Goal: Transaction & Acquisition: Purchase product/service

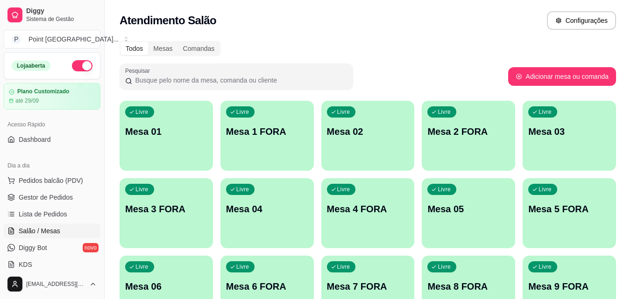
click at [72, 178] on span "Pedidos balcão (PDV)" at bounding box center [51, 180] width 64 height 9
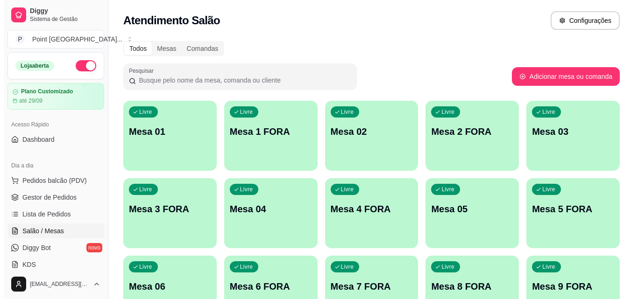
scroll to position [64, 0]
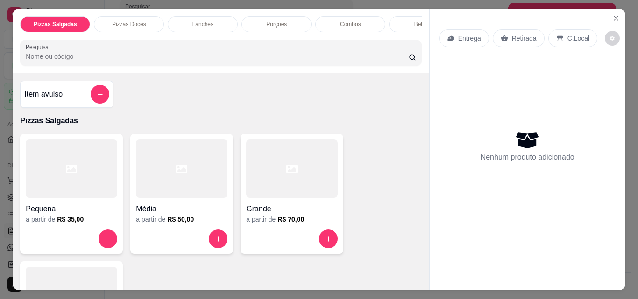
click at [292, 244] on div at bounding box center [292, 239] width 92 height 19
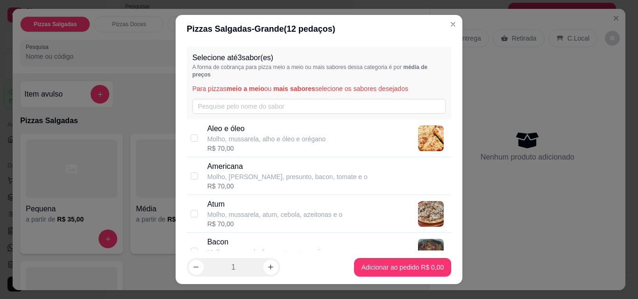
click at [264, 176] on p "Molho, [PERSON_NAME], presunto, bacon, tomate e o" at bounding box center [287, 176] width 160 height 9
checkbox input "true"
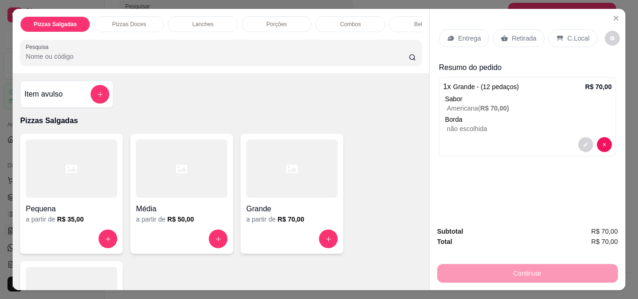
click at [516, 35] on p "Retirada" at bounding box center [524, 38] width 25 height 9
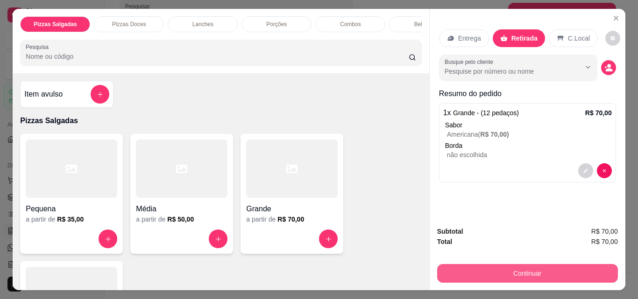
click at [459, 268] on button "Continuar" at bounding box center [527, 273] width 181 height 19
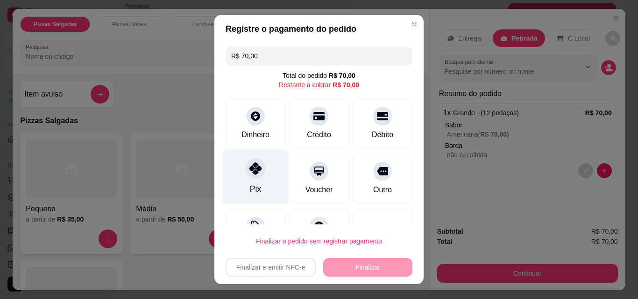
click at [249, 171] on icon at bounding box center [255, 168] width 12 height 12
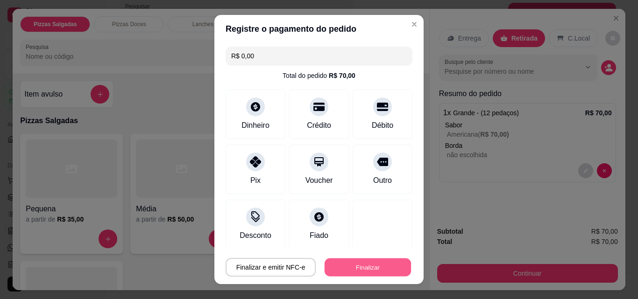
click at [335, 266] on button "Finalizar" at bounding box center [368, 268] width 86 height 18
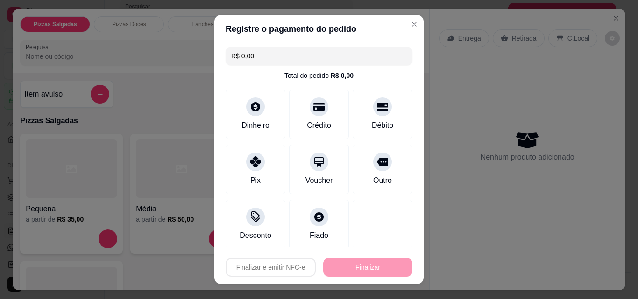
type input "-R$ 70,00"
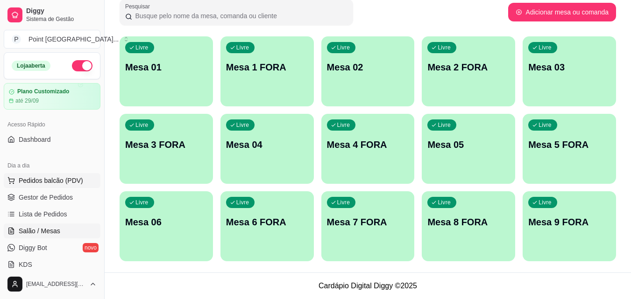
click at [64, 180] on span "Pedidos balcão (PDV)" at bounding box center [51, 180] width 64 height 9
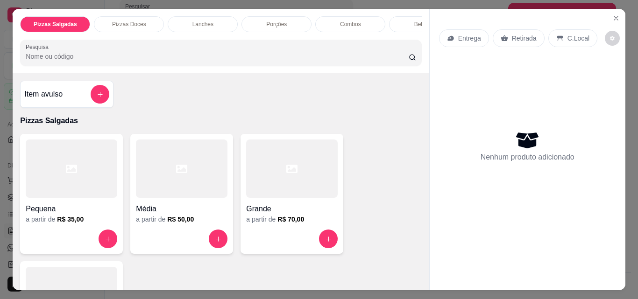
click at [306, 203] on div "Grande" at bounding box center [292, 206] width 92 height 17
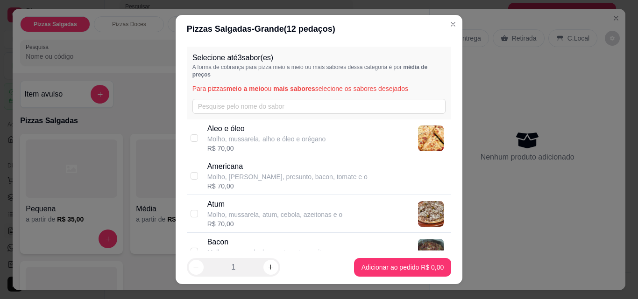
drag, startPoint x: 221, startPoint y: 174, endPoint x: 226, endPoint y: 175, distance: 5.2
click at [221, 174] on p "Molho, [PERSON_NAME], presunto, bacon, tomate e o" at bounding box center [287, 176] width 160 height 9
checkbox input "true"
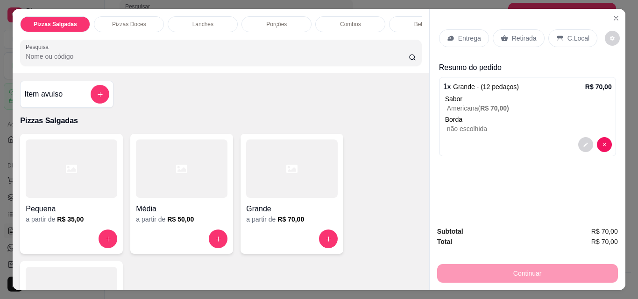
click at [403, 37] on div "Pizzas Salgadas Pizzas Doces Lanches Porções Combos Bebidas DOCES Pesquisa" at bounding box center [221, 41] width 416 height 64
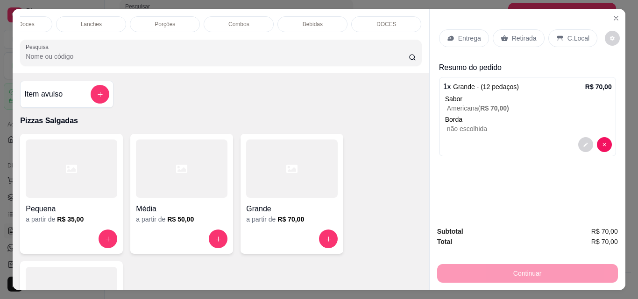
click at [401, 23] on div "DOCES" at bounding box center [386, 24] width 70 height 16
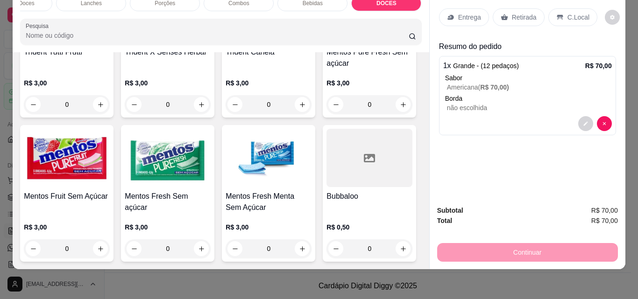
scroll to position [4504, 0]
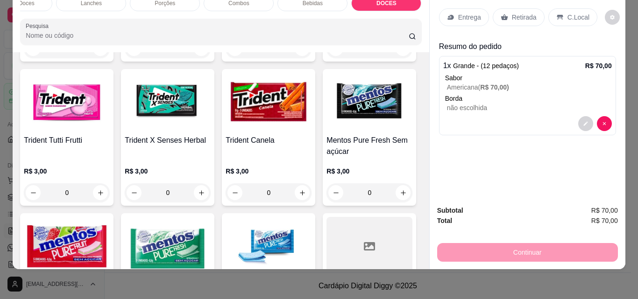
type input "1"
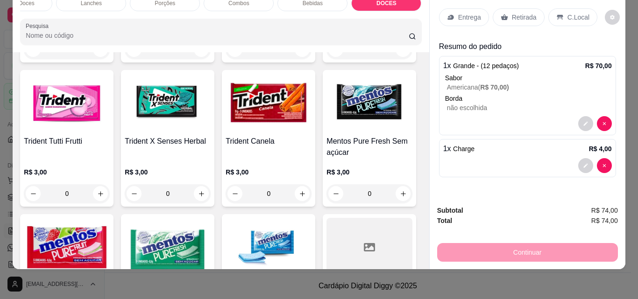
click at [479, 250] on div "Continuar" at bounding box center [527, 251] width 181 height 21
drag, startPoint x: 502, startPoint y: 6, endPoint x: 493, endPoint y: 22, distance: 19.1
click at [503, 8] on div "Retirada" at bounding box center [519, 17] width 52 height 18
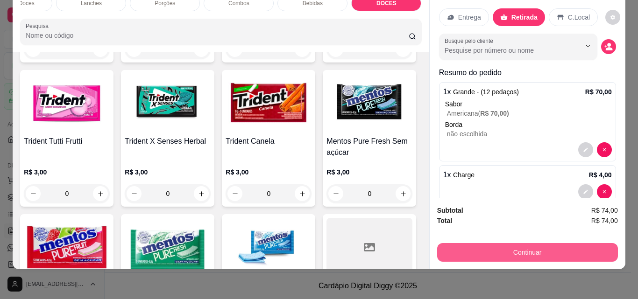
click at [474, 246] on button "Continuar" at bounding box center [527, 252] width 181 height 19
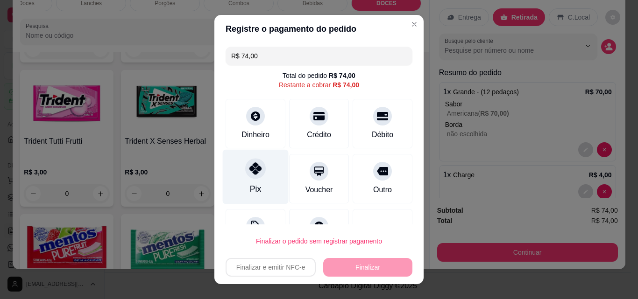
click at [251, 174] on icon at bounding box center [255, 168] width 12 height 12
type input "R$ 0,00"
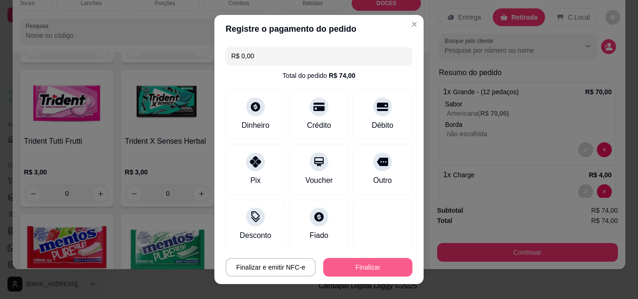
click at [360, 265] on button "Finalizar" at bounding box center [367, 267] width 89 height 19
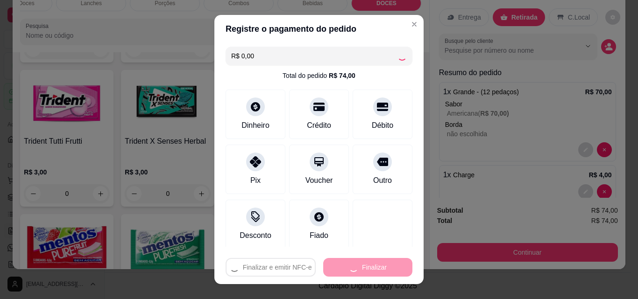
type input "0"
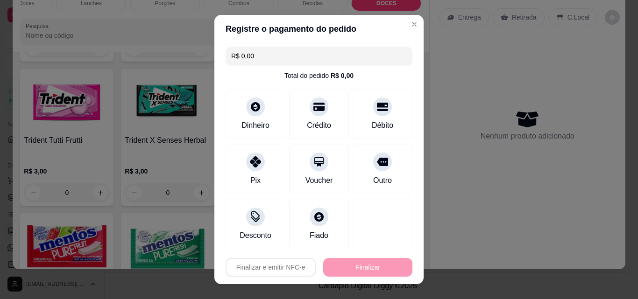
type input "-R$ 74,00"
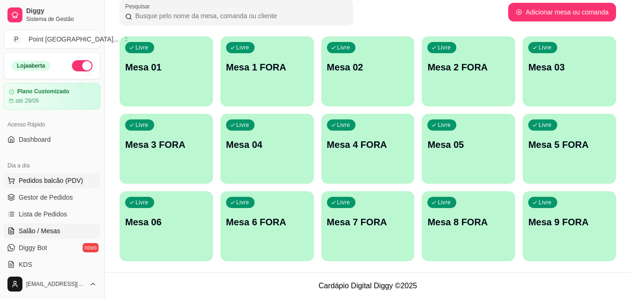
click at [62, 179] on span "Pedidos balcão (PDV)" at bounding box center [51, 180] width 64 height 9
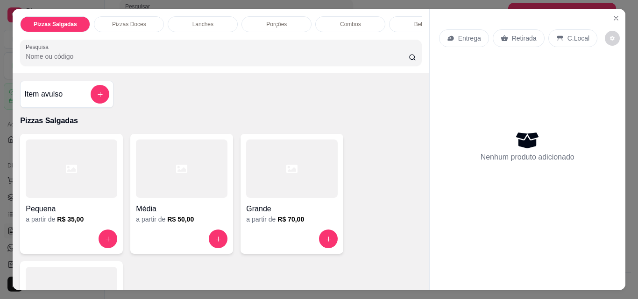
click at [196, 207] on h4 "Média" at bounding box center [182, 209] width 92 height 11
click at [208, 153] on div "R$ 50,00" at bounding box center [266, 148] width 119 height 9
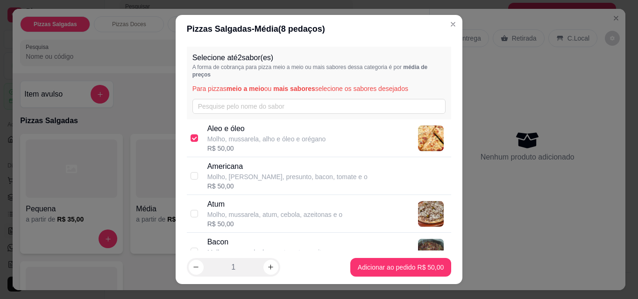
checkbox input "true"
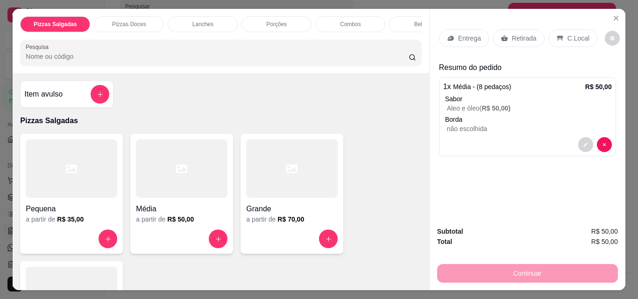
scroll to position [0, 112]
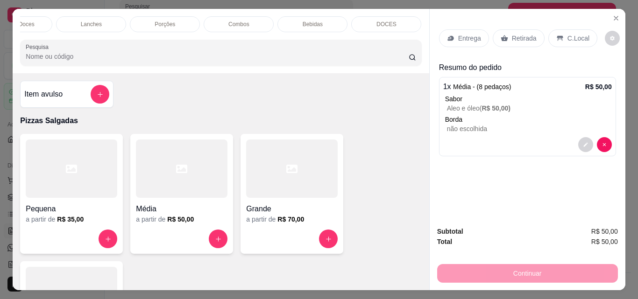
click at [384, 27] on div "DOCES" at bounding box center [386, 24] width 70 height 16
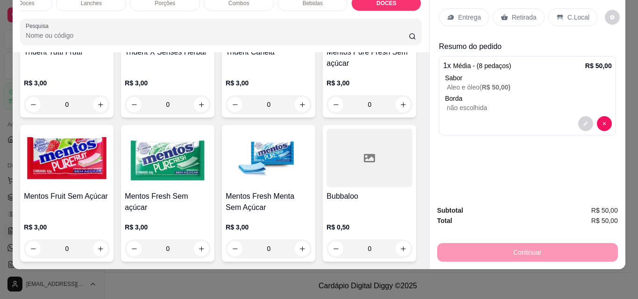
scroll to position [4784, 0]
type input "1"
click at [516, 13] on p "Retirada" at bounding box center [524, 17] width 25 height 9
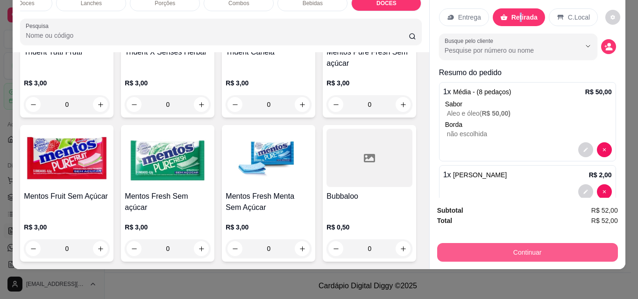
click at [475, 243] on button "Continuar" at bounding box center [527, 252] width 181 height 19
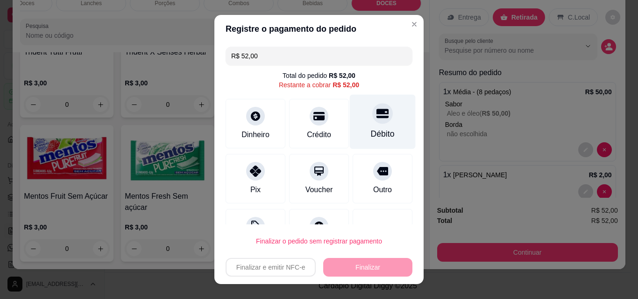
click at [371, 124] on div "Débito" at bounding box center [383, 122] width 66 height 55
type input "R$ 0,00"
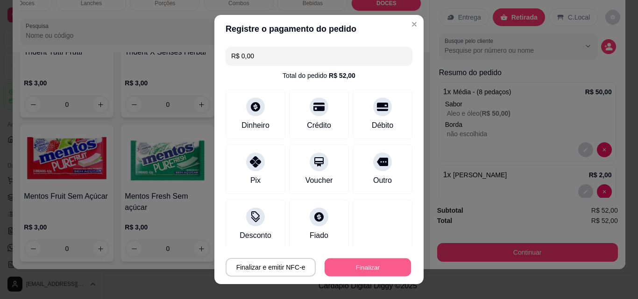
click at [353, 268] on button "Finalizar" at bounding box center [368, 268] width 86 height 18
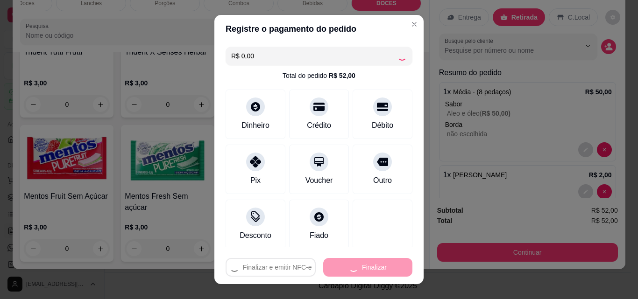
type input "0"
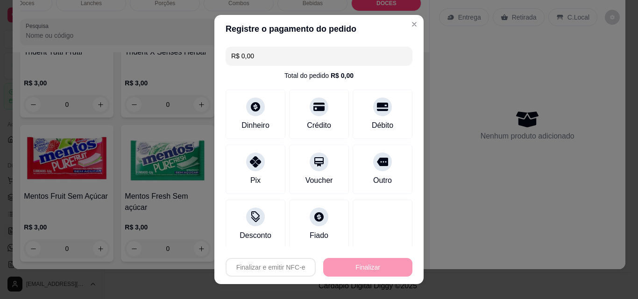
type input "-R$ 52,00"
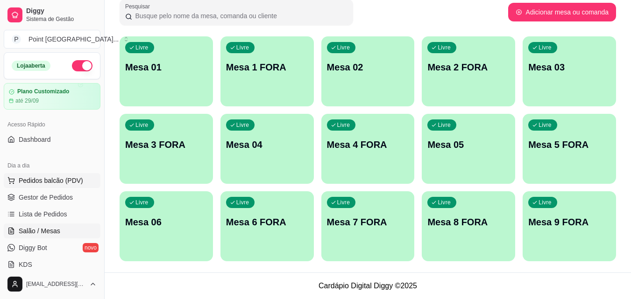
click at [79, 178] on span "Pedidos balcão (PDV)" at bounding box center [51, 180] width 64 height 9
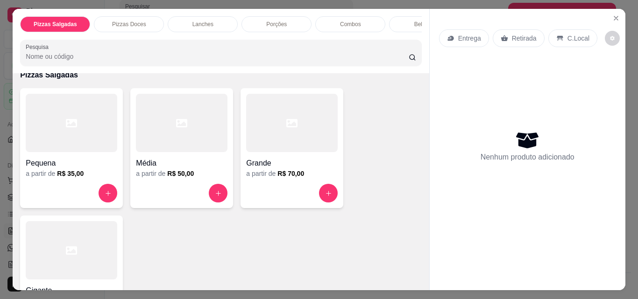
scroll to position [140, 0]
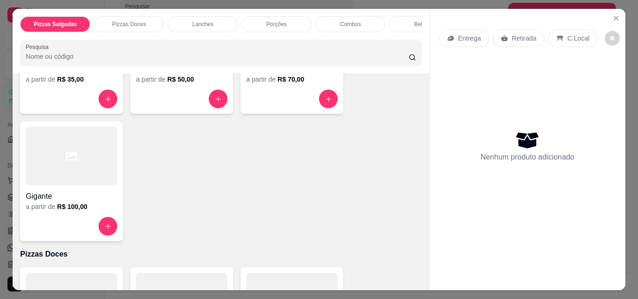
click at [91, 189] on div "Gigante" at bounding box center [72, 193] width 92 height 17
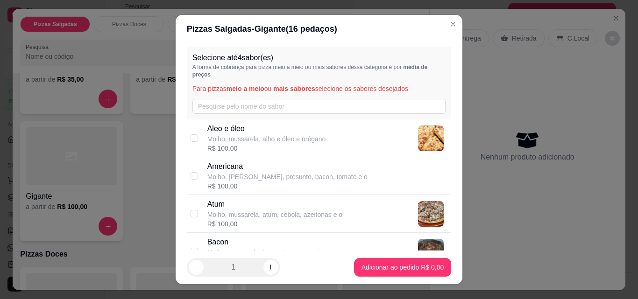
drag, startPoint x: 229, startPoint y: 194, endPoint x: 230, endPoint y: 184, distance: 9.4
click at [229, 190] on div "Americana Molho, [PERSON_NAME], presunto, bacon, tomate e o R$ 100,00" at bounding box center [319, 176] width 265 height 38
click at [230, 165] on p "Americana" at bounding box center [287, 166] width 160 height 11
checkbox input "false"
click at [306, 224] on div "R$ 100,00" at bounding box center [274, 223] width 135 height 9
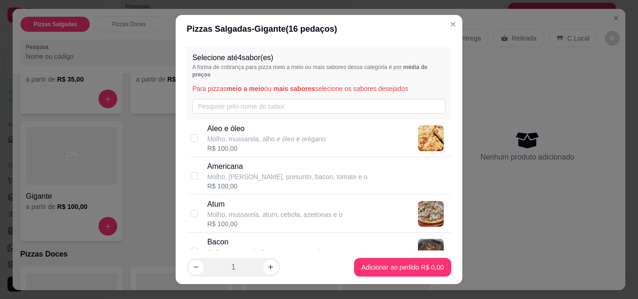
checkbox input "true"
click at [283, 174] on p "Molho, [PERSON_NAME], presunto, bacon, tomate e o" at bounding box center [287, 176] width 160 height 9
checkbox input "true"
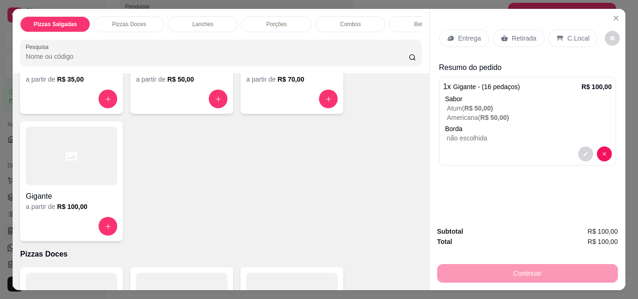
click at [405, 23] on div "Bebidas" at bounding box center [424, 24] width 70 height 16
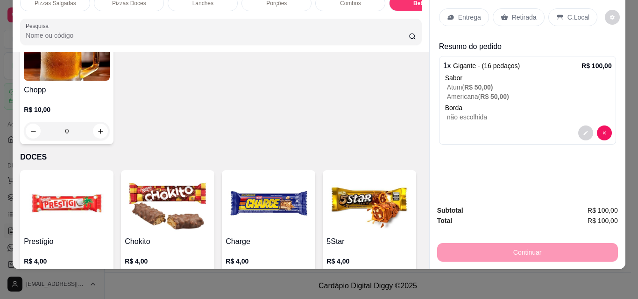
scroll to position [3591, 0]
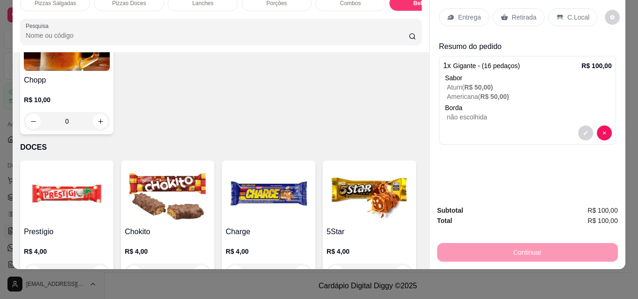
type input "1"
click at [570, 13] on p "C.Local" at bounding box center [578, 17] width 22 height 9
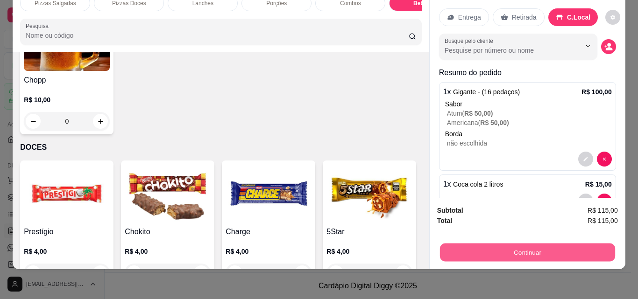
click at [470, 246] on button "Continuar" at bounding box center [526, 252] width 175 height 18
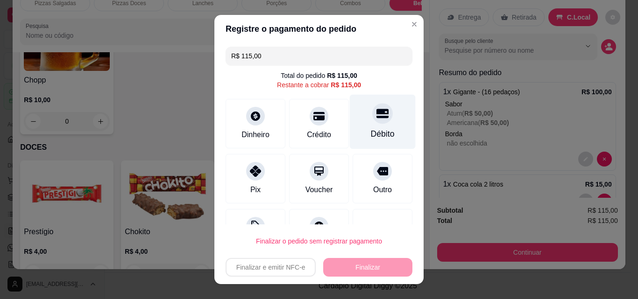
click at [374, 121] on div at bounding box center [382, 113] width 21 height 21
type input "R$ 0,00"
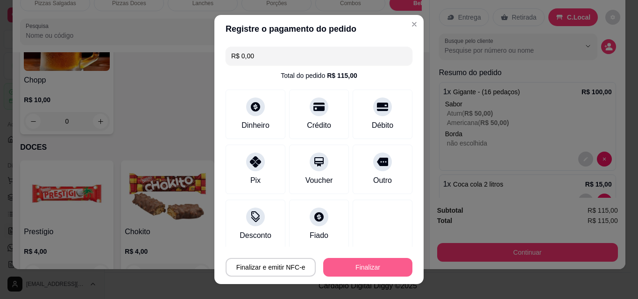
click at [366, 262] on button "Finalizar" at bounding box center [367, 267] width 89 height 19
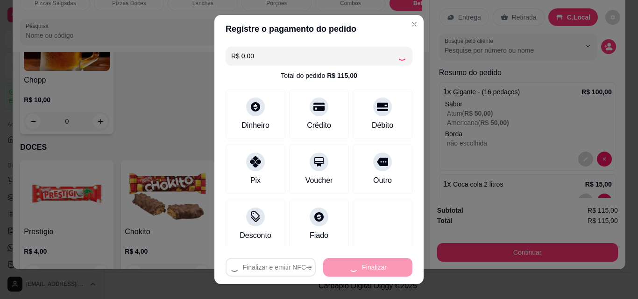
type input "0"
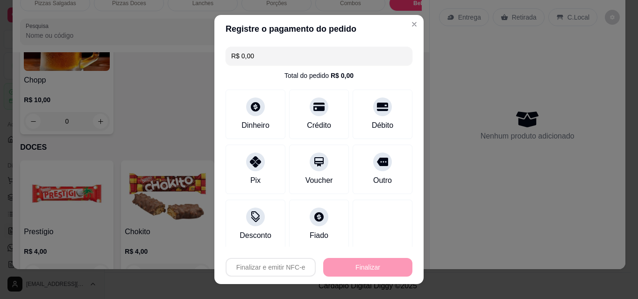
type input "-R$ 115,00"
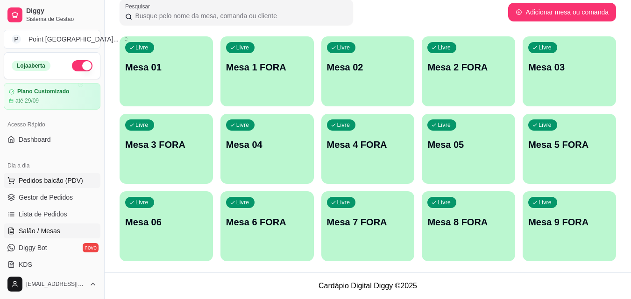
click at [72, 178] on span "Pedidos balcão (PDV)" at bounding box center [51, 180] width 64 height 9
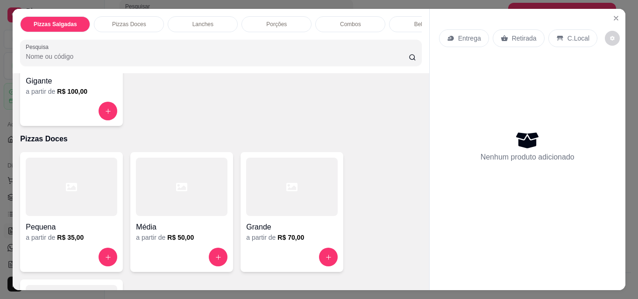
scroll to position [233, 0]
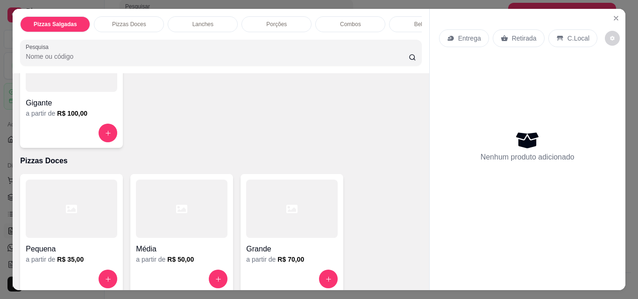
click at [87, 104] on h4 "Gigante" at bounding box center [72, 103] width 92 height 11
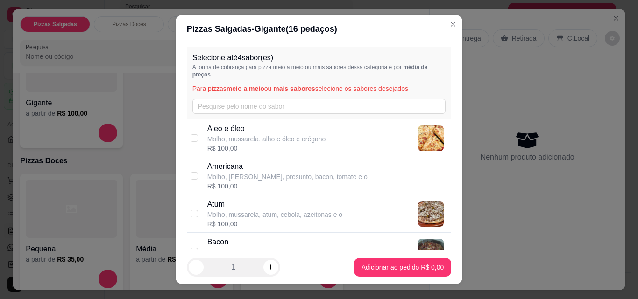
click at [231, 174] on p "Molho, [PERSON_NAME], presunto, bacon, tomate e o" at bounding box center [287, 176] width 160 height 9
checkbox input "true"
click at [223, 201] on p "Atum" at bounding box center [274, 204] width 135 height 11
checkbox input "true"
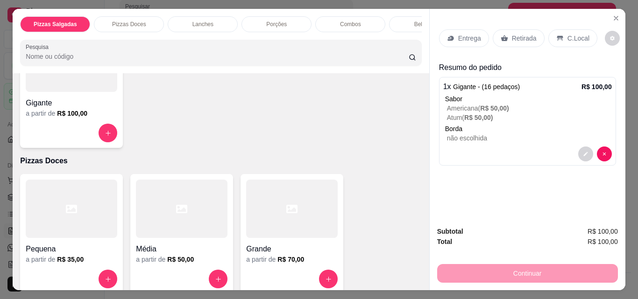
click at [402, 16] on div "Bebidas" at bounding box center [424, 24] width 70 height 16
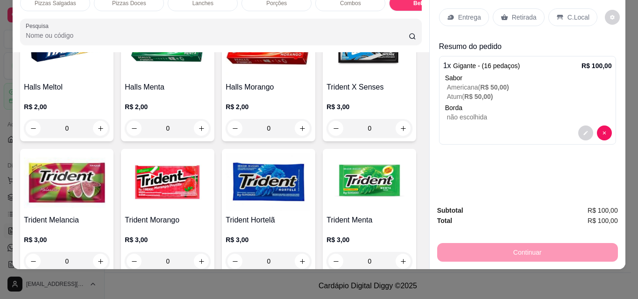
scroll to position [4292, 0]
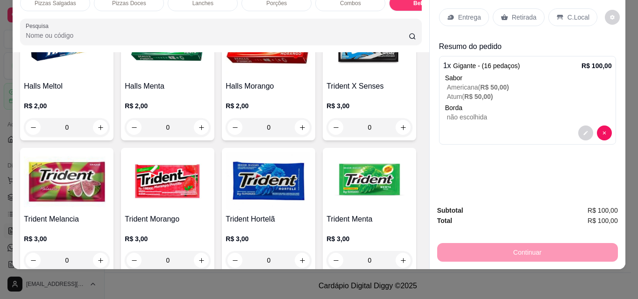
type input "1"
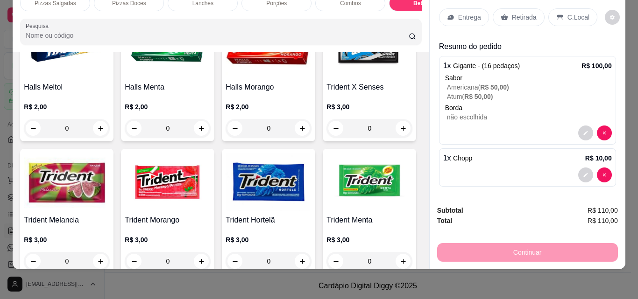
click at [520, 13] on p "Retirada" at bounding box center [524, 17] width 25 height 9
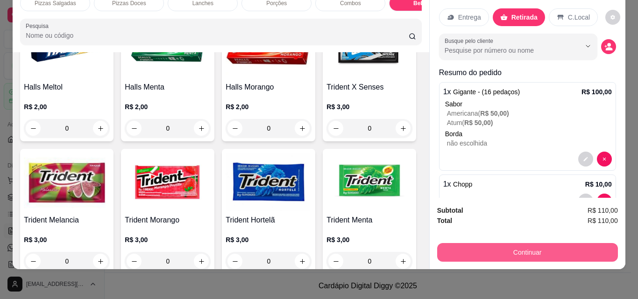
click at [507, 245] on button "Continuar" at bounding box center [527, 252] width 181 height 19
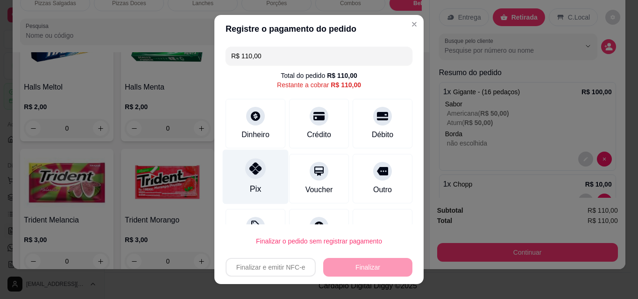
click at [259, 167] on div at bounding box center [255, 168] width 21 height 21
type input "R$ 0,00"
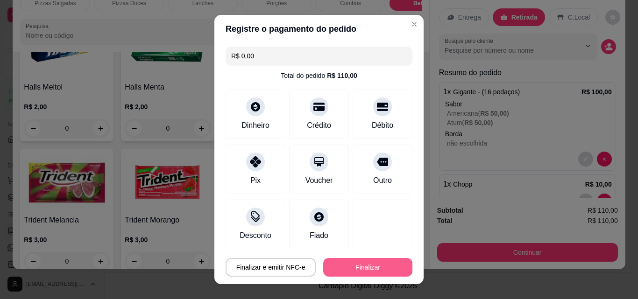
click at [352, 275] on button "Finalizar" at bounding box center [367, 267] width 89 height 19
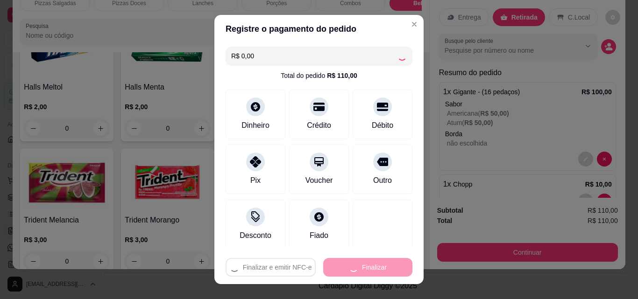
type input "0"
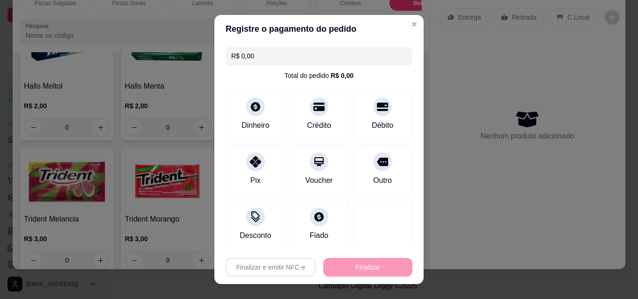
type input "-R$ 110,00"
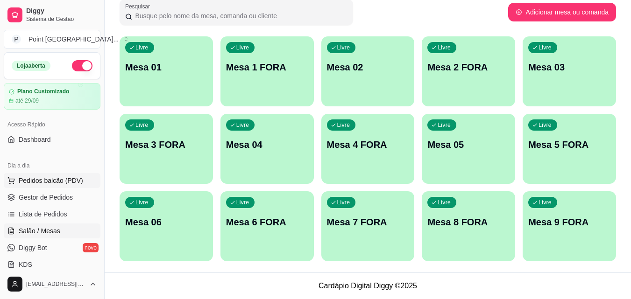
click at [61, 181] on span "Pedidos balcão (PDV)" at bounding box center [51, 180] width 64 height 9
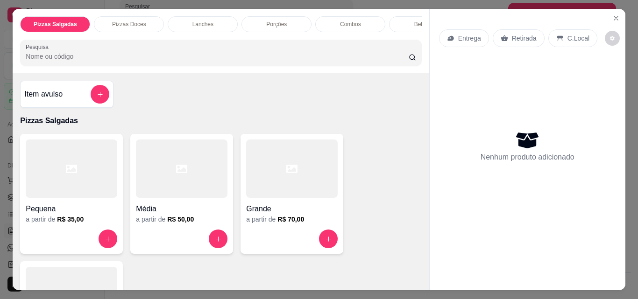
click at [176, 185] on div at bounding box center [182, 169] width 92 height 58
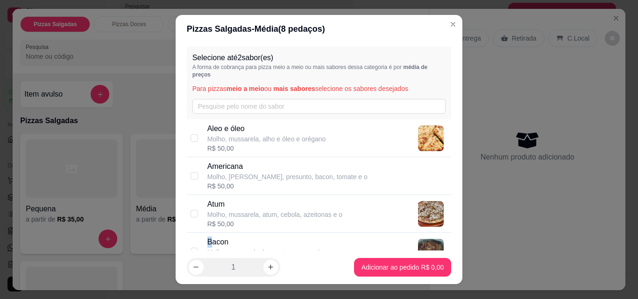
drag, startPoint x: 205, startPoint y: 239, endPoint x: 259, endPoint y: 241, distance: 53.8
click at [207, 240] on p "Bacon" at bounding box center [274, 242] width 134 height 11
checkbox input "true"
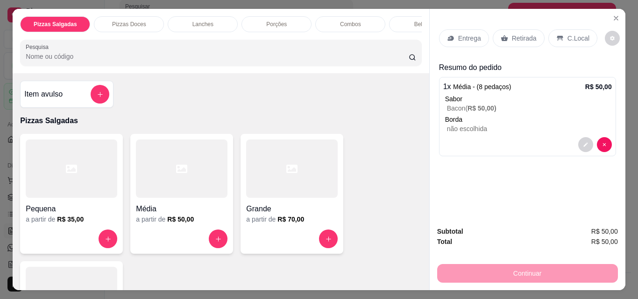
click at [464, 34] on p "Entrega" at bounding box center [469, 38] width 23 height 9
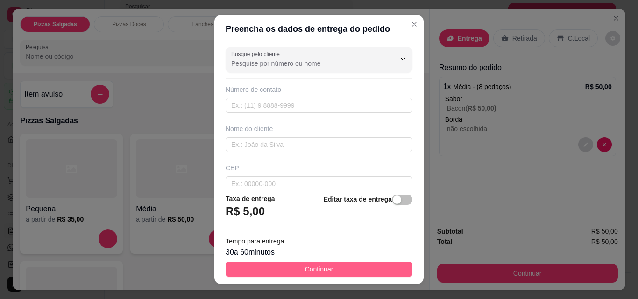
click at [305, 267] on span "Continuar" at bounding box center [319, 269] width 28 height 10
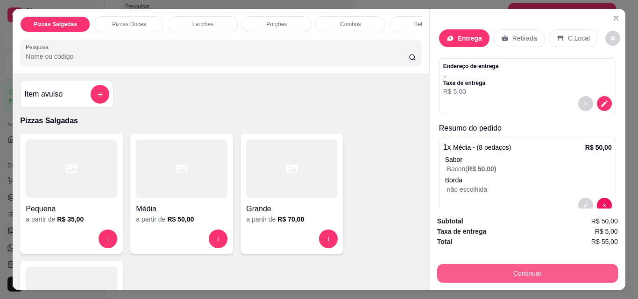
click at [482, 268] on button "Continuar" at bounding box center [527, 273] width 181 height 19
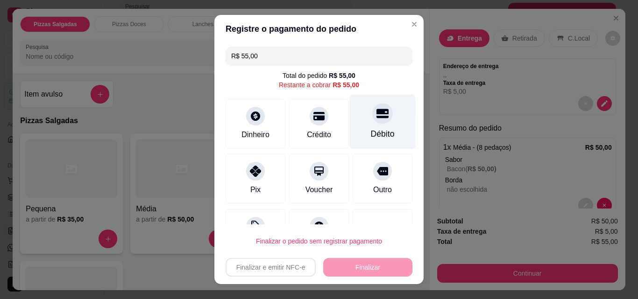
click at [357, 122] on div "Débito" at bounding box center [383, 122] width 66 height 55
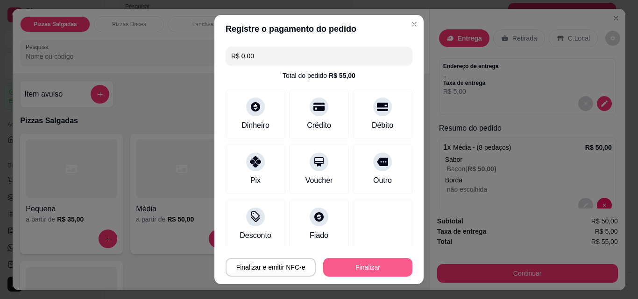
click at [381, 267] on button "Finalizar" at bounding box center [367, 267] width 89 height 19
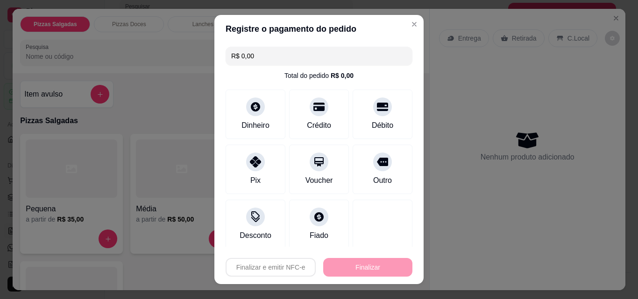
type input "-R$ 55,00"
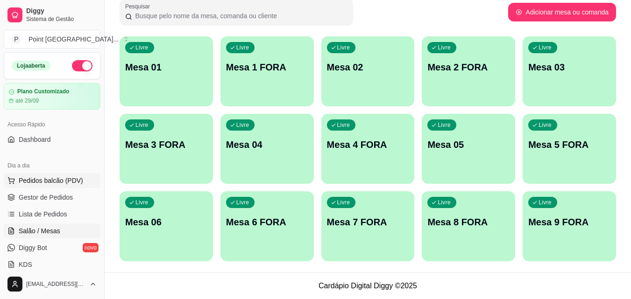
click at [67, 183] on span "Pedidos balcão (PDV)" at bounding box center [51, 180] width 64 height 9
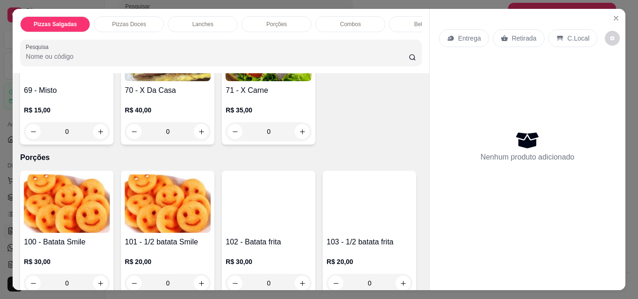
scroll to position [934, 0]
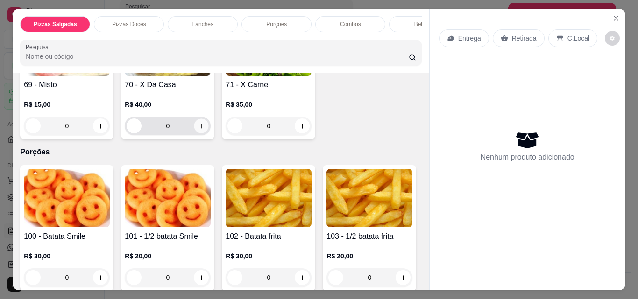
click at [198, 130] on icon "increase-product-quantity" at bounding box center [201, 126] width 7 height 7
type input "1"
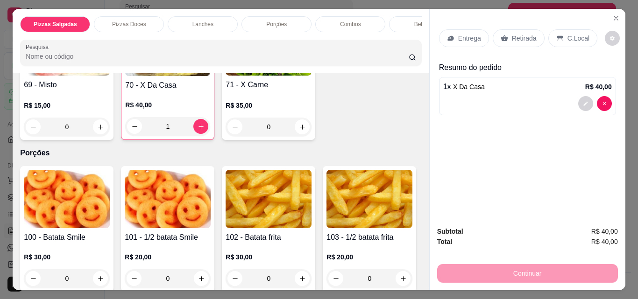
click at [387, 37] on div "Pizzas Salgadas Pizzas Doces Lanches Porções Combos Bebidas DOCES Pesquisa" at bounding box center [221, 41] width 416 height 64
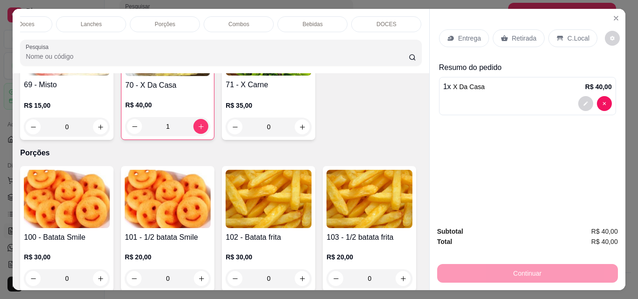
click at [382, 23] on p "DOCES" at bounding box center [386, 24] width 20 height 7
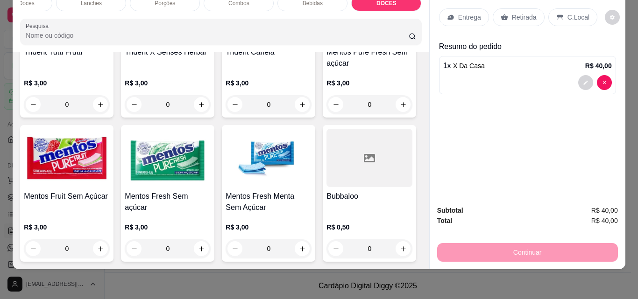
scroll to position [4925, 0]
type input "1"
click at [512, 13] on p "Retirada" at bounding box center [524, 17] width 25 height 9
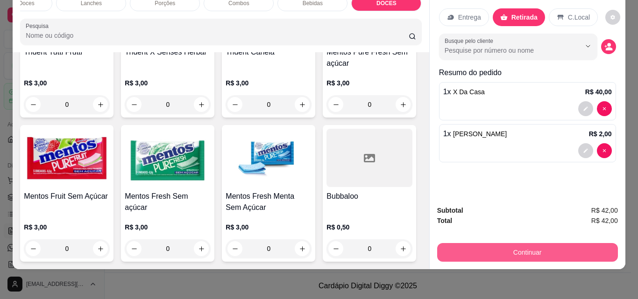
click at [482, 246] on button "Continuar" at bounding box center [527, 252] width 181 height 19
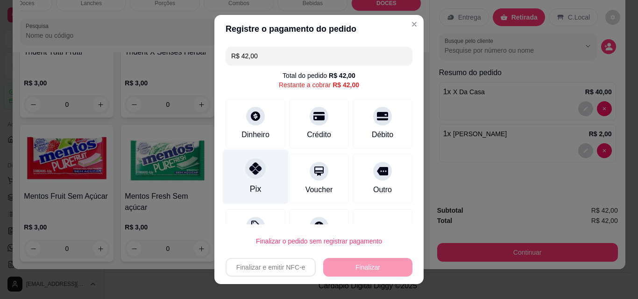
click at [255, 170] on icon at bounding box center [255, 168] width 12 height 12
type input "R$ 0,00"
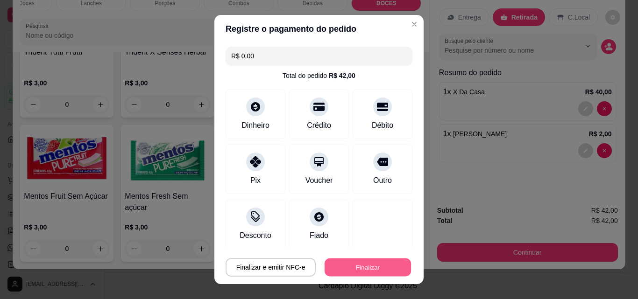
click at [343, 264] on button "Finalizar" at bounding box center [368, 268] width 86 height 18
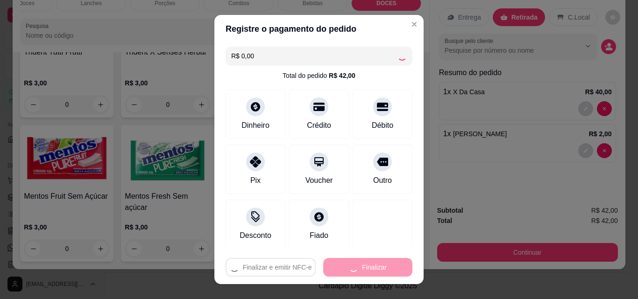
type input "0"
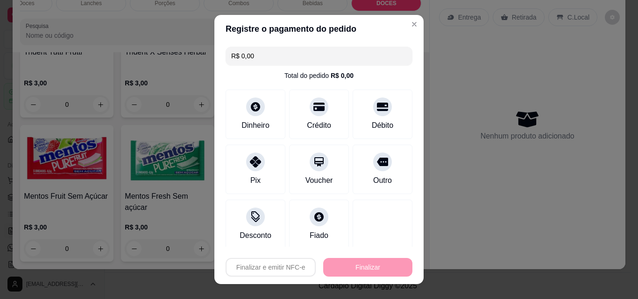
type input "-R$ 42,00"
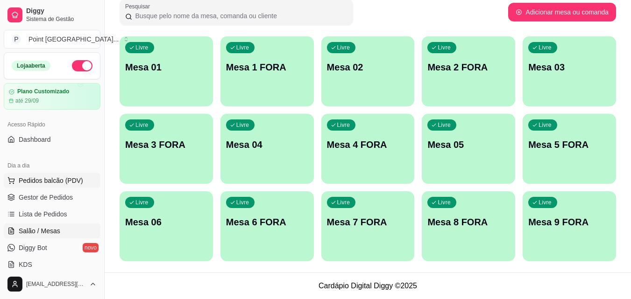
click at [71, 178] on span "Pedidos balcão (PDV)" at bounding box center [51, 180] width 64 height 9
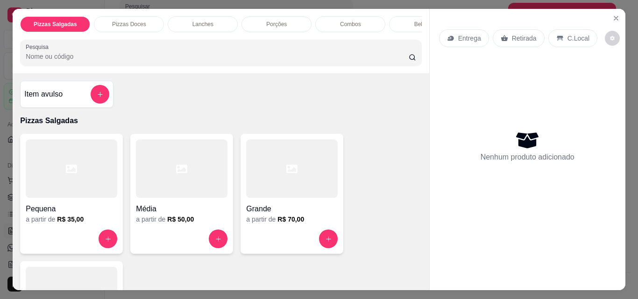
click at [181, 197] on div at bounding box center [182, 169] width 92 height 58
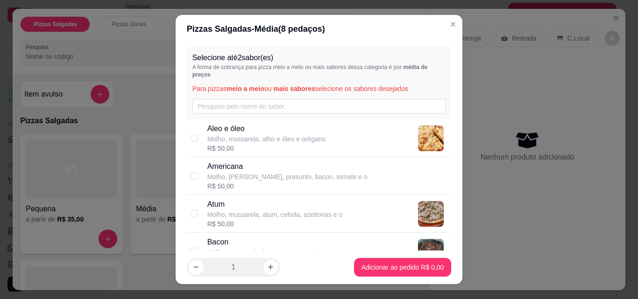
click at [214, 239] on p "Bacon" at bounding box center [274, 242] width 134 height 11
checkbox input "true"
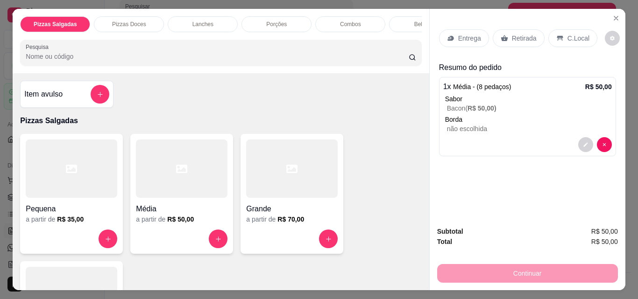
click at [409, 36] on div "Pizzas Salgadas Pizzas Doces Lanches Porções Combos Bebidas DOCES Pesquisa" at bounding box center [221, 41] width 416 height 64
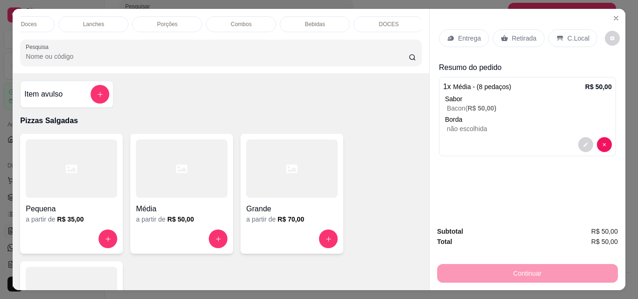
scroll to position [0, 112]
click at [387, 22] on p "DOCES" at bounding box center [386, 24] width 20 height 7
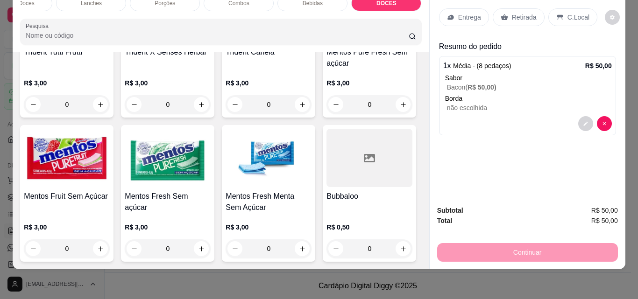
scroll to position [5438, 0]
type input "1"
click at [559, 8] on div "C.Local" at bounding box center [572, 17] width 49 height 18
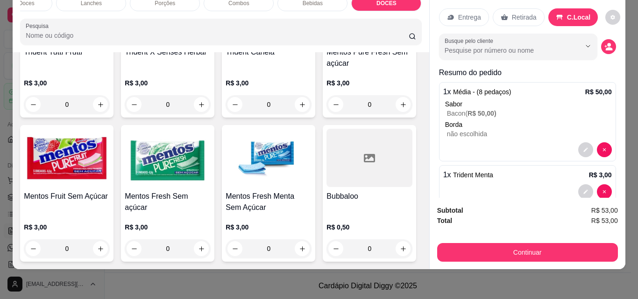
click at [479, 247] on button "Continuar" at bounding box center [527, 252] width 181 height 19
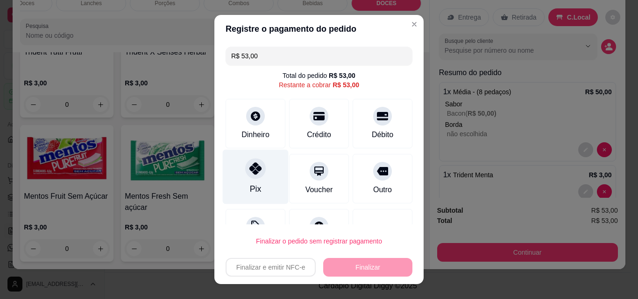
click at [253, 170] on icon at bounding box center [255, 168] width 12 height 12
type input "R$ 0,00"
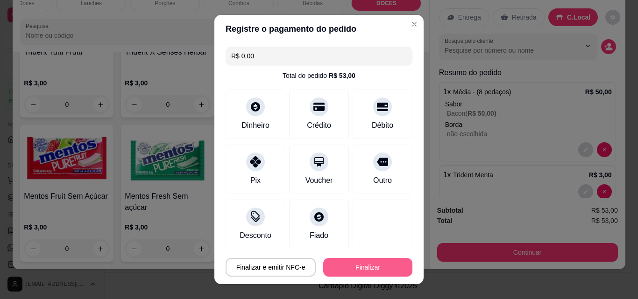
click at [349, 268] on button "Finalizar" at bounding box center [367, 267] width 89 height 19
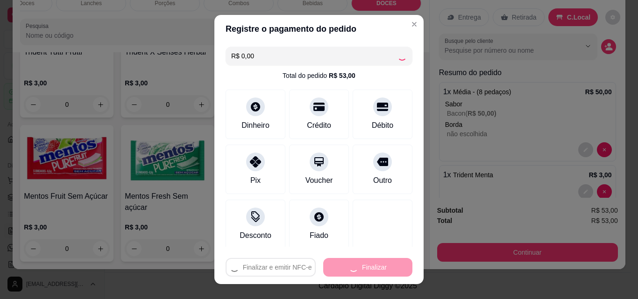
type input "0"
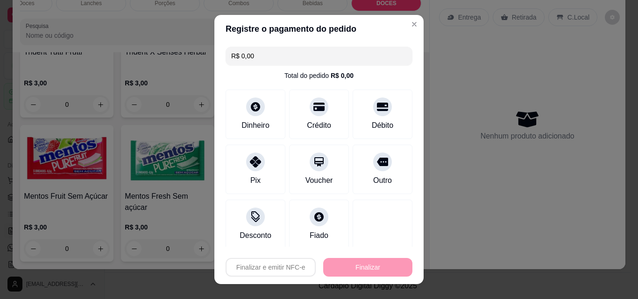
type input "-R$ 53,00"
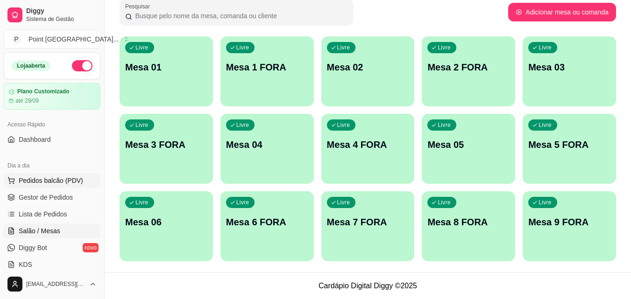
click at [62, 183] on span "Pedidos balcão (PDV)" at bounding box center [51, 180] width 64 height 9
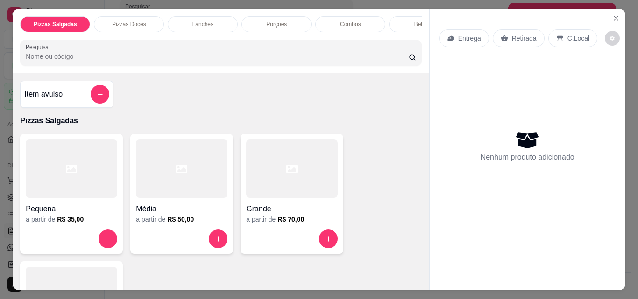
click at [282, 206] on div "Grande" at bounding box center [292, 206] width 92 height 17
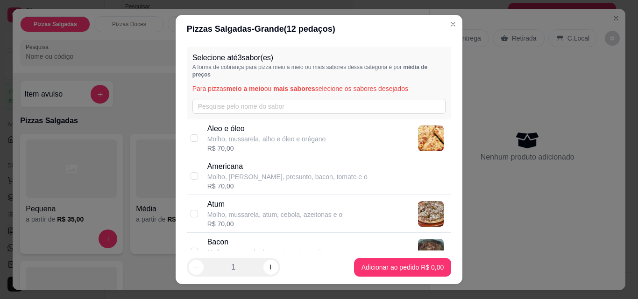
drag, startPoint x: 219, startPoint y: 244, endPoint x: 221, endPoint y: 210, distance: 34.1
click at [219, 243] on p "Bacon" at bounding box center [274, 242] width 134 height 11
checkbox input "true"
click at [220, 203] on p "Atum" at bounding box center [274, 204] width 135 height 11
checkbox input "true"
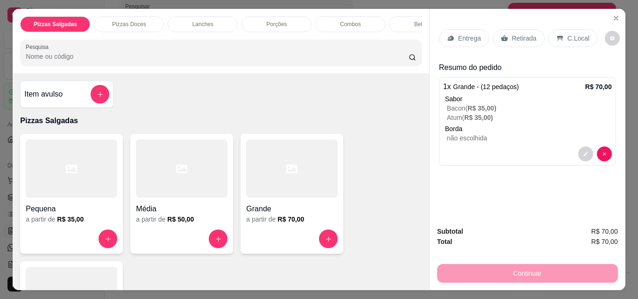
click at [403, 21] on div "Bebidas" at bounding box center [424, 24] width 70 height 16
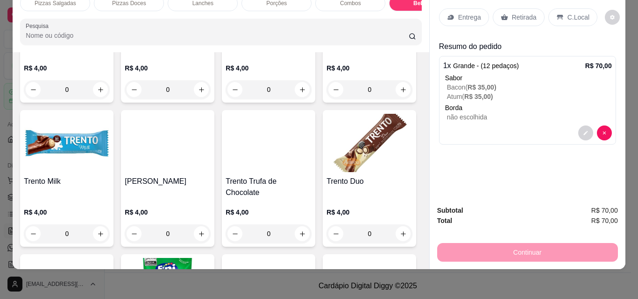
scroll to position [3778, 0]
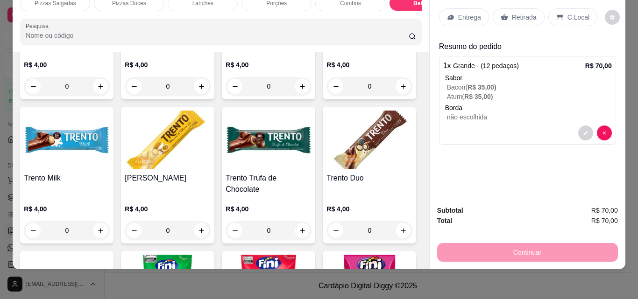
type input "1"
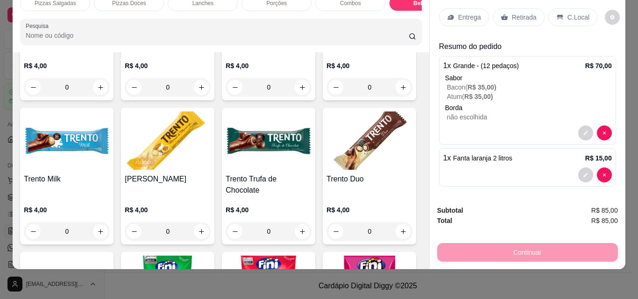
click at [459, 13] on p "Entrega" at bounding box center [469, 17] width 23 height 9
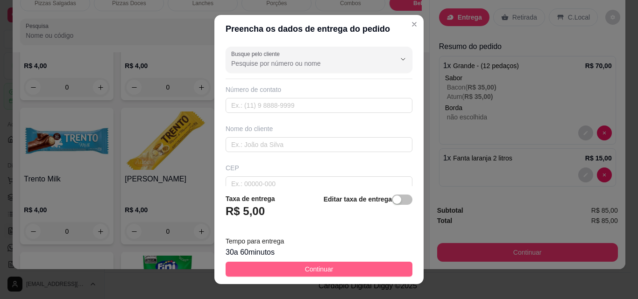
click at [269, 273] on button "Continuar" at bounding box center [319, 269] width 187 height 15
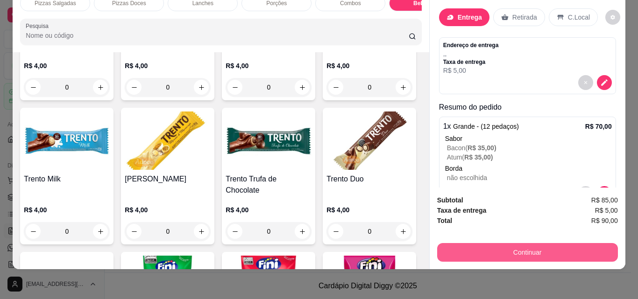
click at [461, 251] on button "Continuar" at bounding box center [527, 252] width 181 height 19
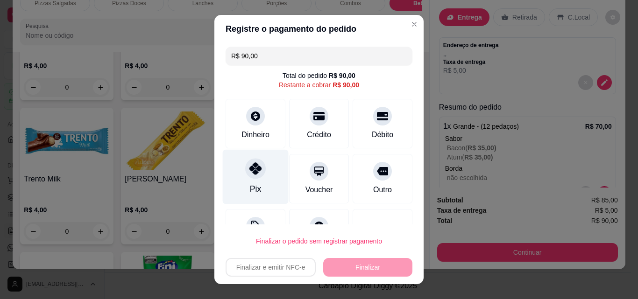
click at [249, 164] on icon at bounding box center [255, 168] width 12 height 12
type input "R$ 0,00"
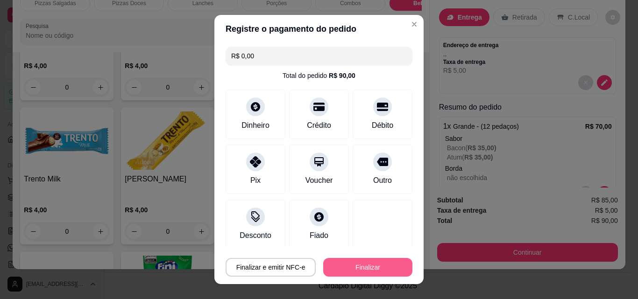
click at [357, 275] on button "Finalizar" at bounding box center [367, 267] width 89 height 19
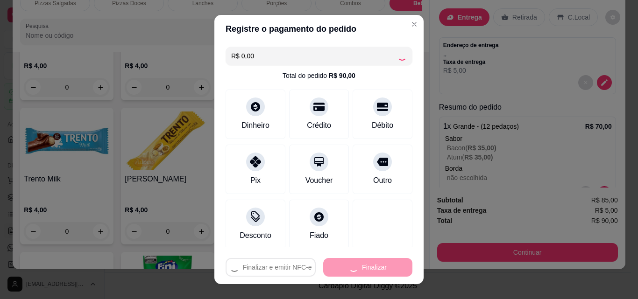
type input "0"
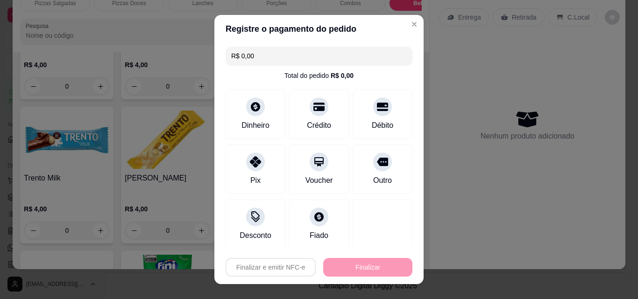
type input "-R$ 90,00"
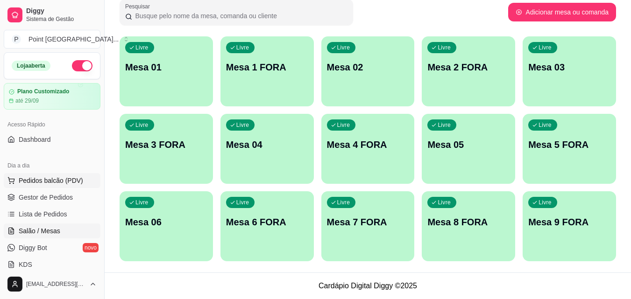
click at [78, 185] on span "Pedidos balcão (PDV)" at bounding box center [51, 180] width 64 height 9
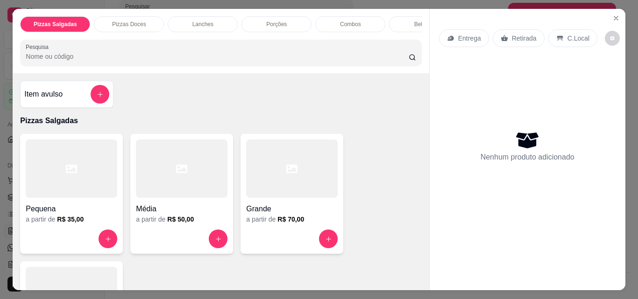
click at [272, 24] on p "Porções" at bounding box center [276, 24] width 21 height 7
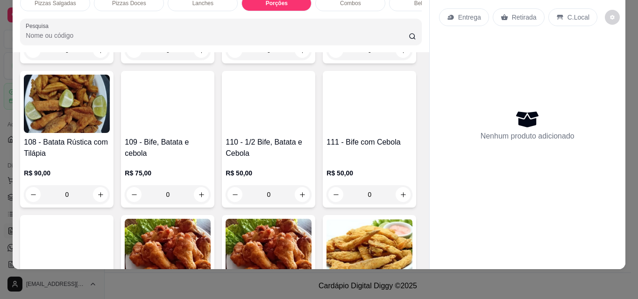
scroll to position [1327, 0]
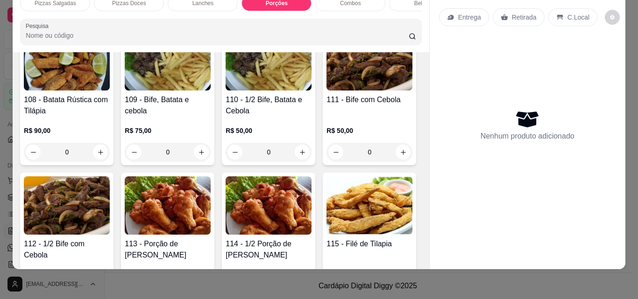
click at [209, 15] on button "increase-product-quantity" at bounding box center [201, 8] width 14 height 14
type input "1"
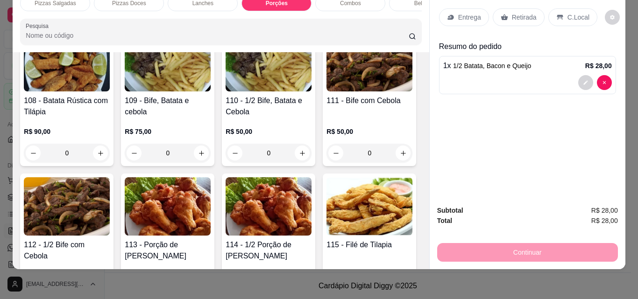
click at [519, 14] on p "Retirada" at bounding box center [524, 17] width 25 height 9
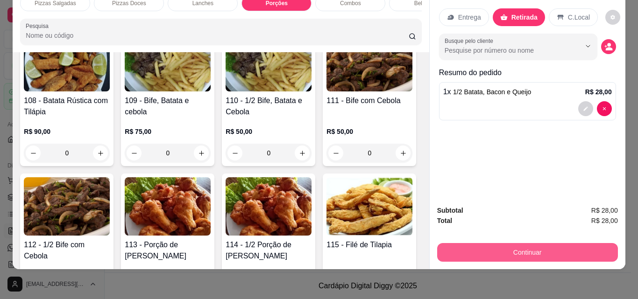
click at [479, 244] on button "Continuar" at bounding box center [527, 252] width 181 height 19
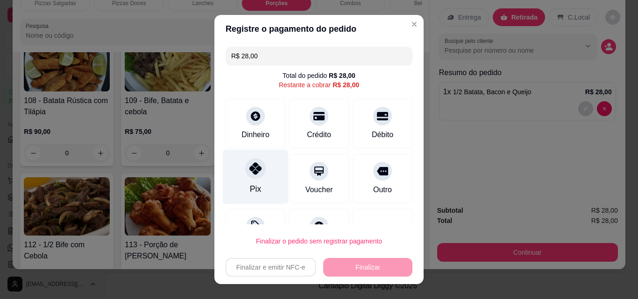
click at [259, 171] on div at bounding box center [255, 168] width 21 height 21
type input "R$ 0,00"
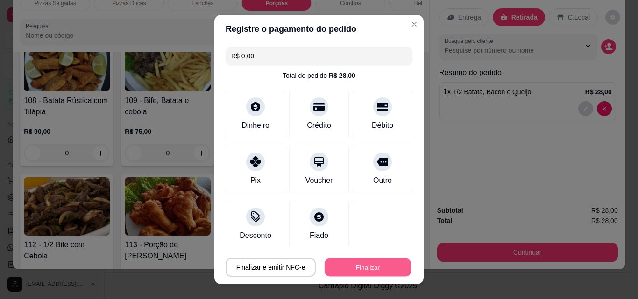
click at [335, 261] on button "Finalizar" at bounding box center [368, 268] width 86 height 18
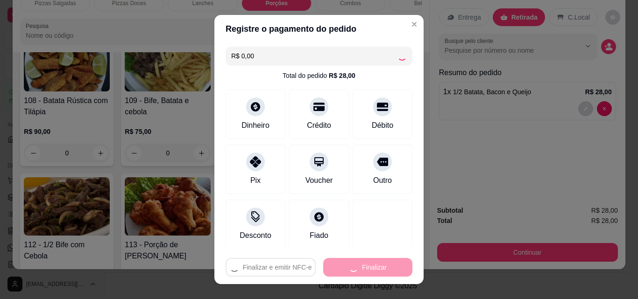
type input "0"
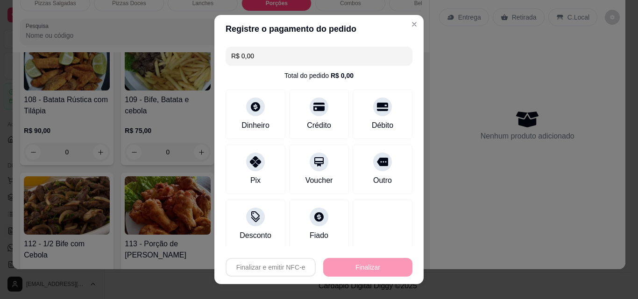
type input "-R$ 28,00"
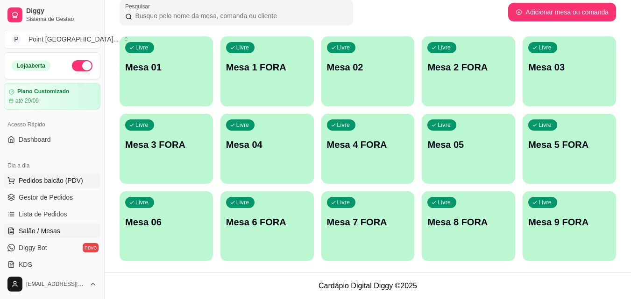
click at [67, 176] on span "Pedidos balcão (PDV)" at bounding box center [51, 180] width 64 height 9
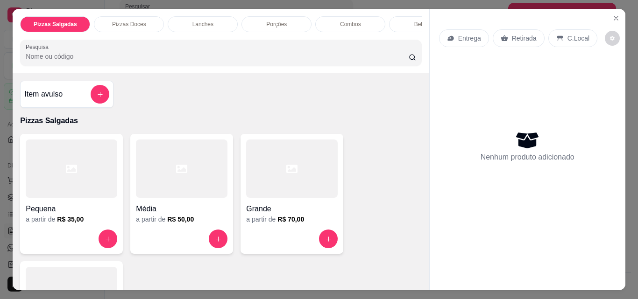
click at [284, 21] on div "Porções" at bounding box center [276, 24] width 70 height 16
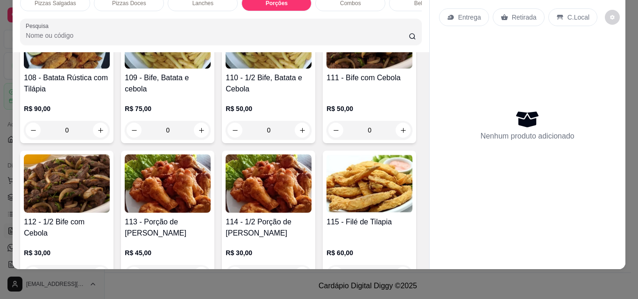
scroll to position [1327, 0]
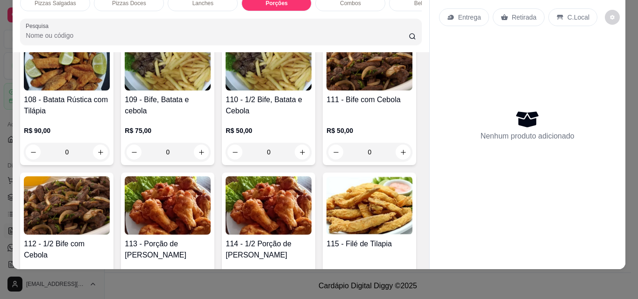
click at [104, 12] on icon "increase-product-quantity" at bounding box center [100, 8] width 7 height 7
type input "1"
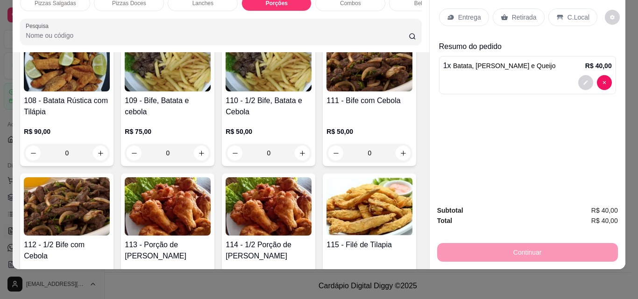
drag, startPoint x: 524, startPoint y: 11, endPoint x: 454, endPoint y: 133, distance: 140.8
click at [525, 13] on p "Retirada" at bounding box center [524, 17] width 25 height 9
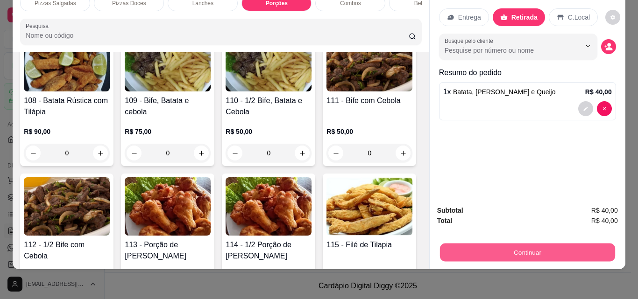
click at [459, 247] on button "Continuar" at bounding box center [526, 252] width 175 height 18
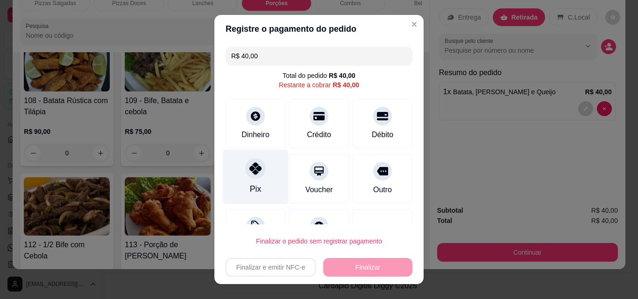
click at [250, 169] on icon at bounding box center [255, 168] width 12 height 12
type input "R$ 0,00"
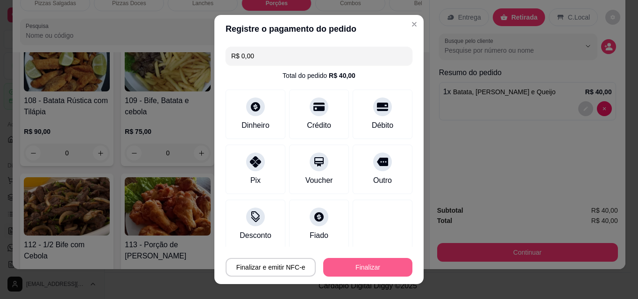
click at [342, 266] on button "Finalizar" at bounding box center [367, 267] width 89 height 19
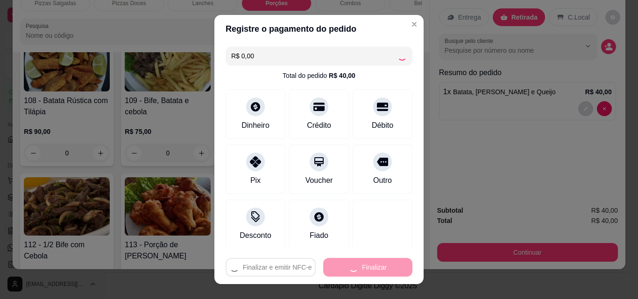
type input "0"
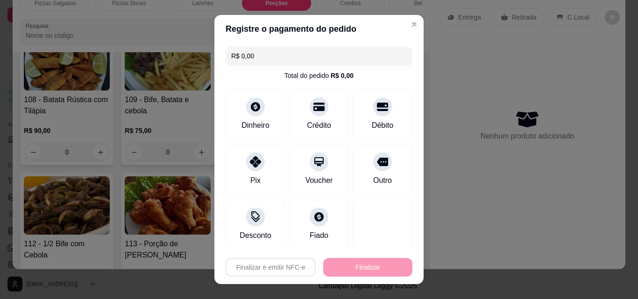
type input "-R$ 40,00"
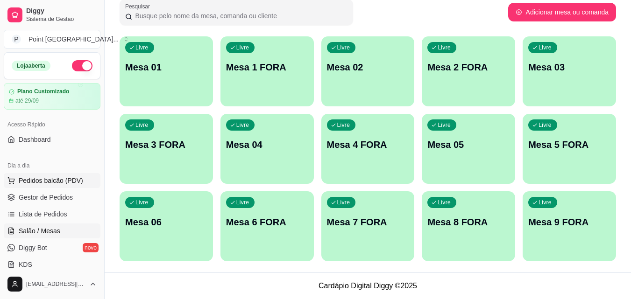
click at [85, 180] on button "Pedidos balcão (PDV)" at bounding box center [52, 180] width 97 height 15
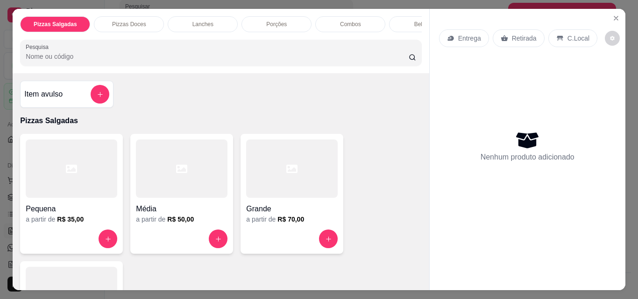
click at [178, 188] on div at bounding box center [182, 169] width 92 height 58
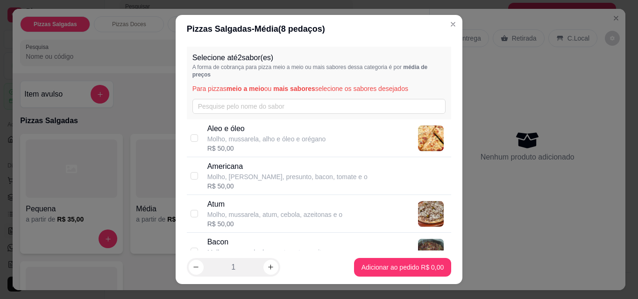
click at [217, 241] on p "Bacon" at bounding box center [274, 242] width 134 height 11
checkbox input "true"
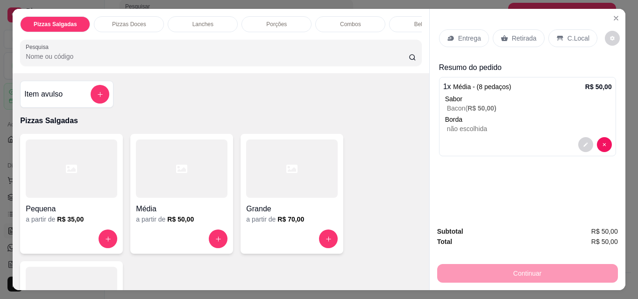
click at [464, 35] on p "Entrega" at bounding box center [469, 38] width 23 height 9
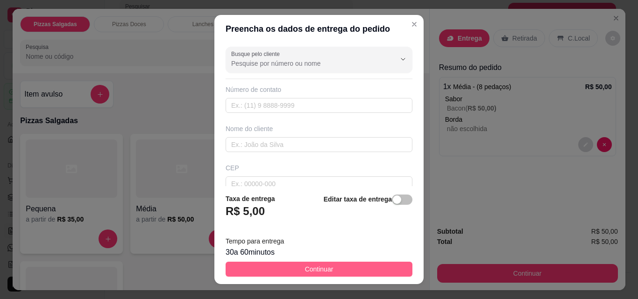
click at [321, 271] on span "Continuar" at bounding box center [319, 269] width 28 height 10
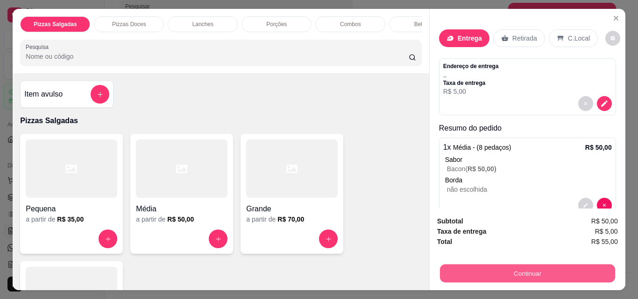
click at [457, 267] on button "Continuar" at bounding box center [526, 273] width 175 height 18
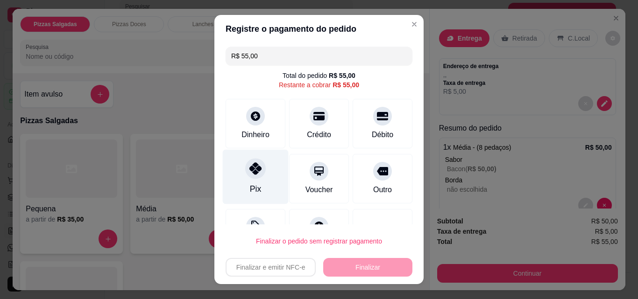
click at [256, 170] on icon at bounding box center [255, 168] width 12 height 12
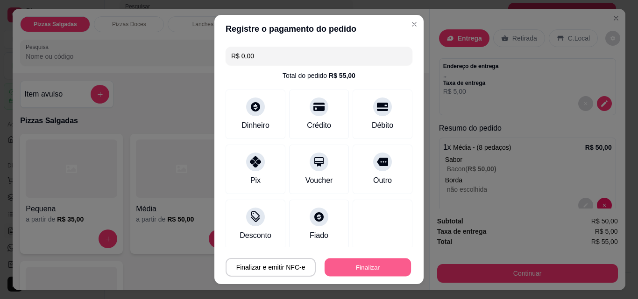
click at [339, 271] on button "Finalizar" at bounding box center [368, 268] width 86 height 18
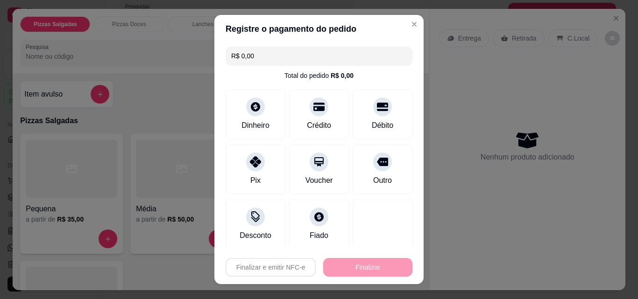
type input "-R$ 55,00"
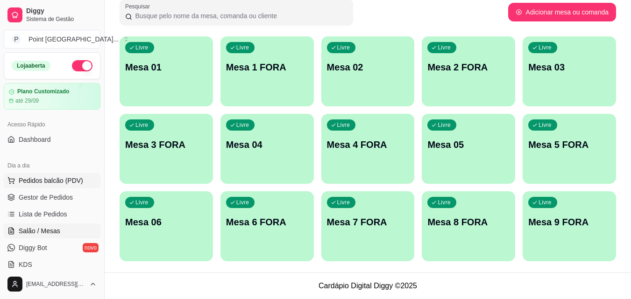
click at [49, 179] on span "Pedidos balcão (PDV)" at bounding box center [51, 180] width 64 height 9
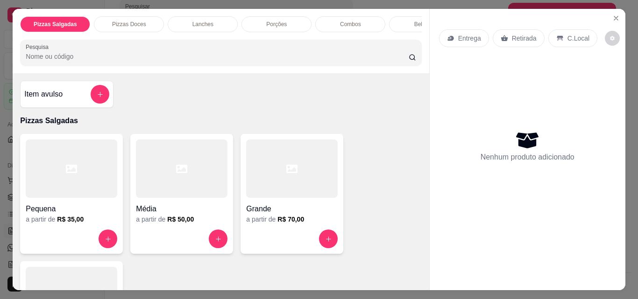
click at [266, 21] on p "Porções" at bounding box center [276, 24] width 21 height 7
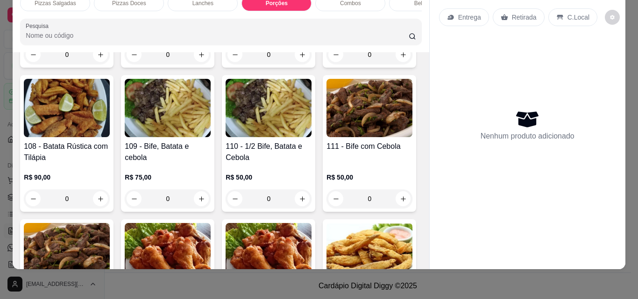
scroll to position [1327, 0]
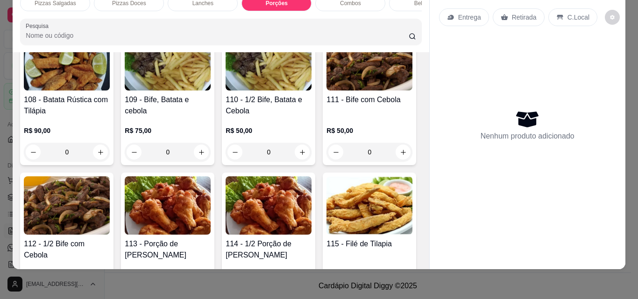
click at [108, 15] on button "increase-product-quantity" at bounding box center [100, 7] width 15 height 15
type input "1"
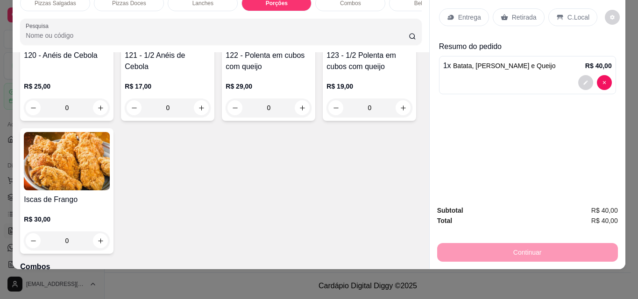
scroll to position [1841, 0]
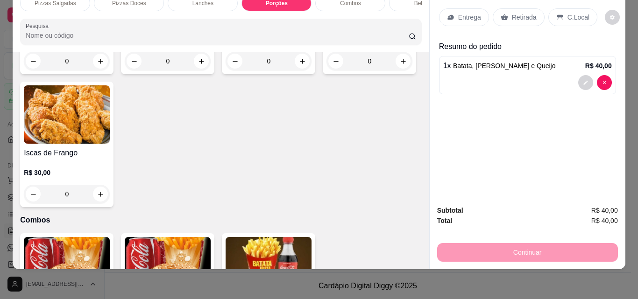
type input "1"
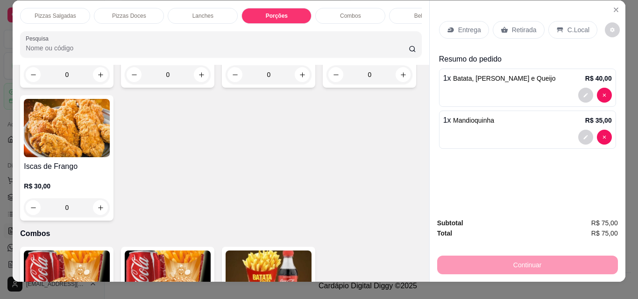
scroll to position [0, 0]
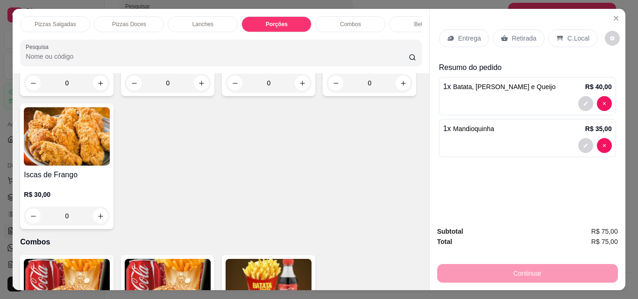
click at [396, 20] on div "Bebidas" at bounding box center [424, 24] width 70 height 16
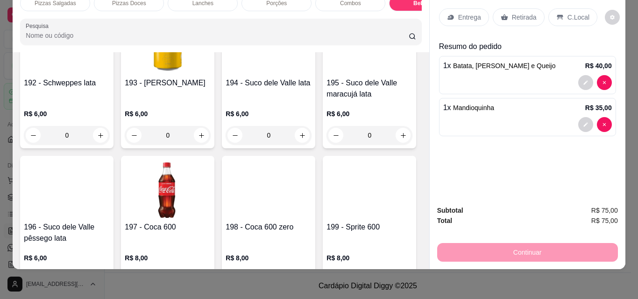
scroll to position [2706, 0]
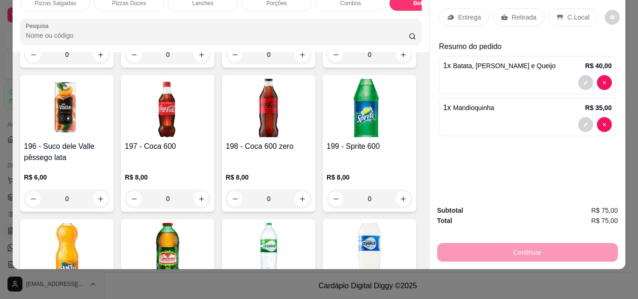
type input "3"
click at [452, 8] on div "Entrega" at bounding box center [464, 17] width 50 height 18
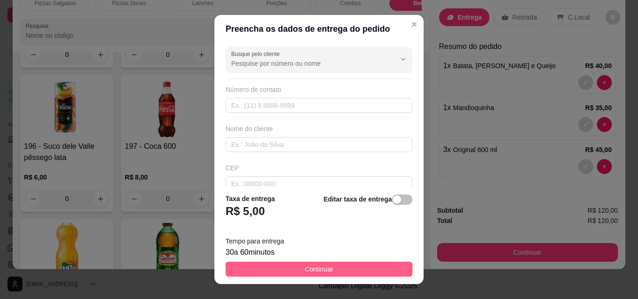
click at [308, 272] on span "Continuar" at bounding box center [319, 269] width 28 height 10
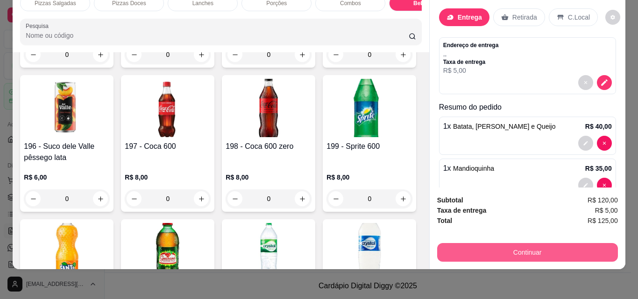
click at [466, 247] on button "Continuar" at bounding box center [527, 252] width 181 height 19
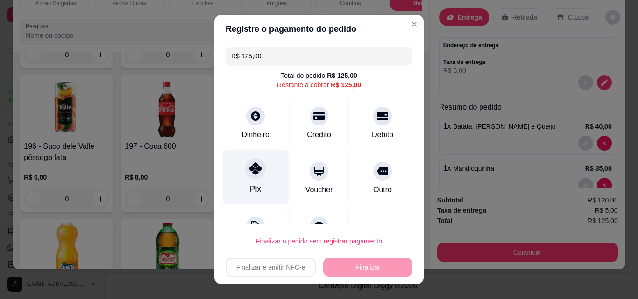
click at [255, 169] on icon at bounding box center [255, 168] width 12 height 12
type input "R$ 0,00"
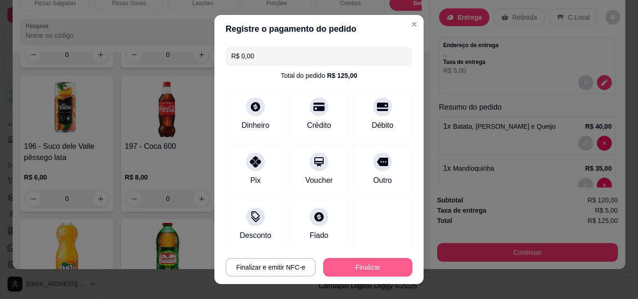
click at [344, 271] on button "Finalizar" at bounding box center [367, 267] width 89 height 19
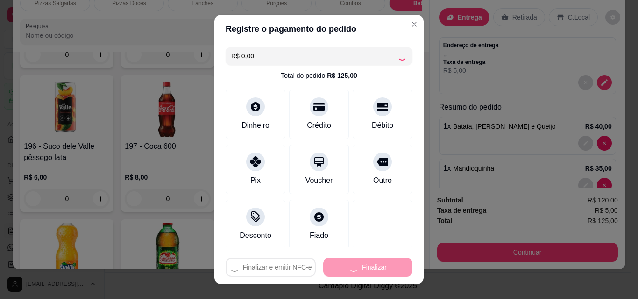
type input "0"
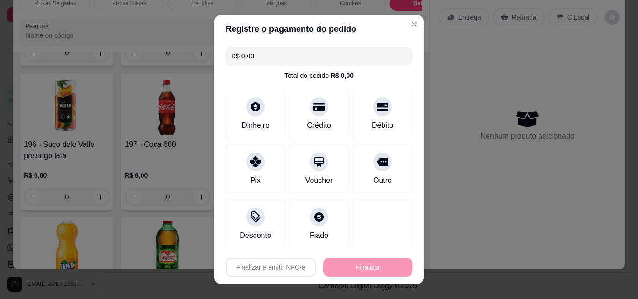
type input "-R$ 125,00"
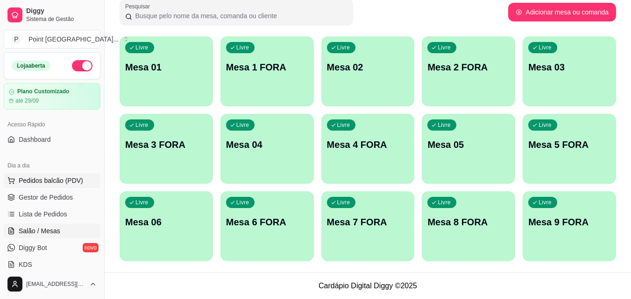
click at [38, 180] on span "Pedidos balcão (PDV)" at bounding box center [51, 180] width 64 height 9
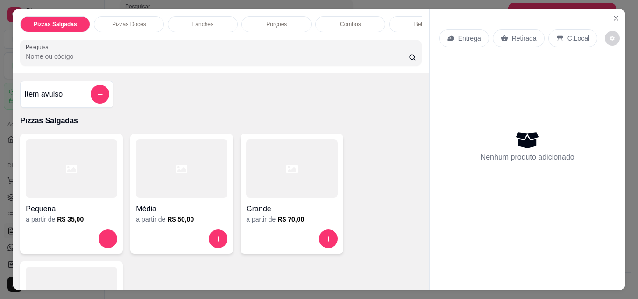
click at [224, 18] on div "Lanches" at bounding box center [203, 24] width 70 height 16
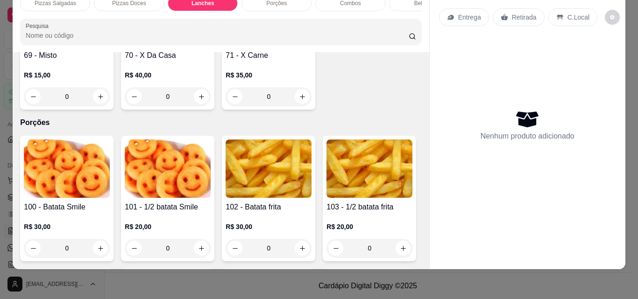
scroll to position [963, 0]
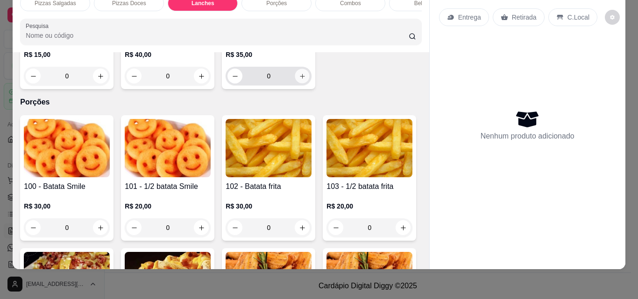
click at [295, 84] on button "increase-product-quantity" at bounding box center [302, 76] width 14 height 14
type input "1"
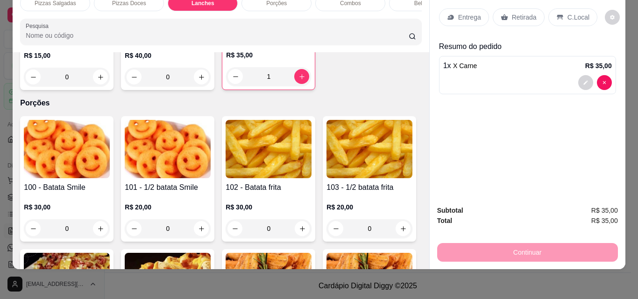
click at [469, 13] on p "Entrega" at bounding box center [469, 17] width 23 height 9
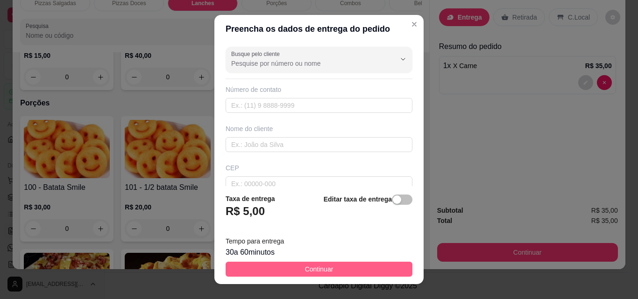
click at [296, 268] on button "Continuar" at bounding box center [319, 269] width 187 height 15
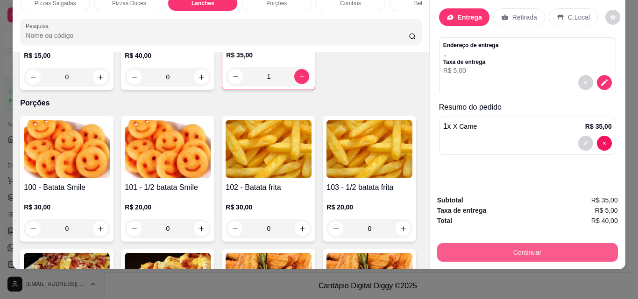
click at [454, 243] on button "Continuar" at bounding box center [527, 252] width 181 height 19
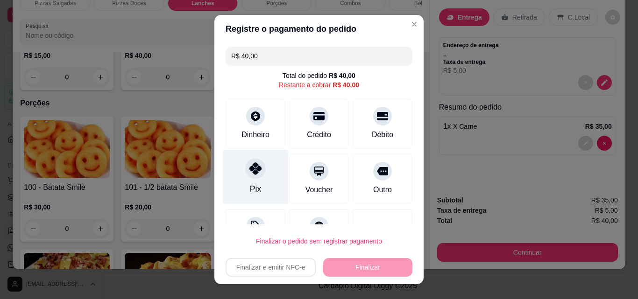
click at [247, 175] on div at bounding box center [255, 168] width 21 height 21
type input "R$ 0,00"
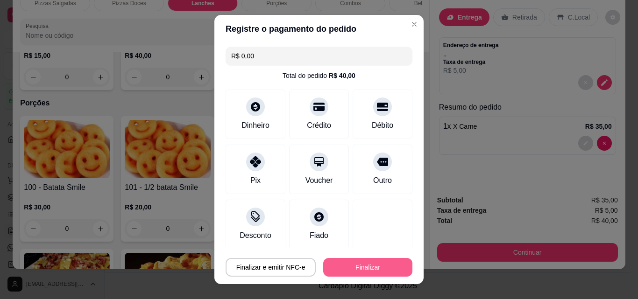
click at [326, 264] on button "Finalizar" at bounding box center [367, 267] width 89 height 19
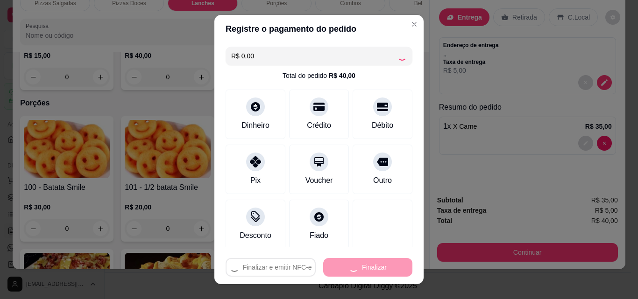
type input "0"
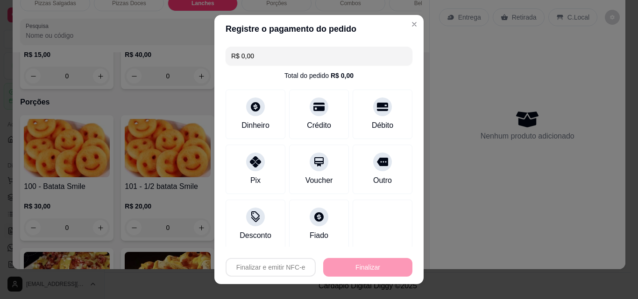
type input "-R$ 40,00"
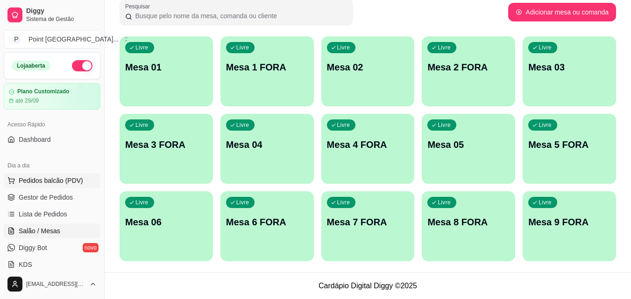
click at [45, 182] on span "Pedidos balcão (PDV)" at bounding box center [51, 180] width 64 height 9
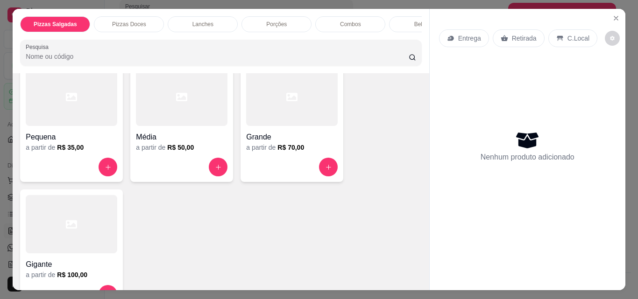
scroll to position [93, 0]
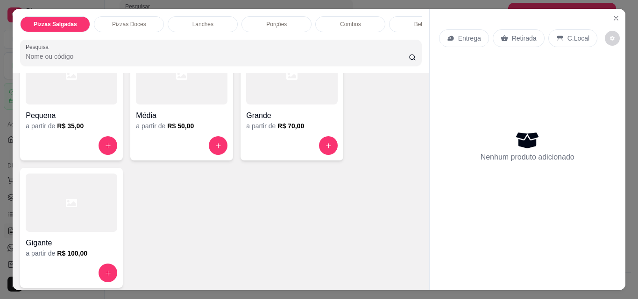
click at [59, 218] on div at bounding box center [72, 203] width 92 height 58
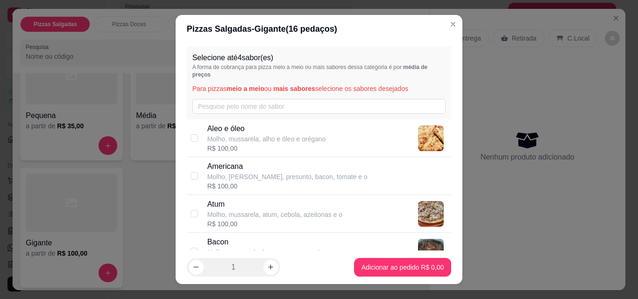
click at [230, 165] on p "Americana" at bounding box center [287, 166] width 160 height 11
checkbox input "true"
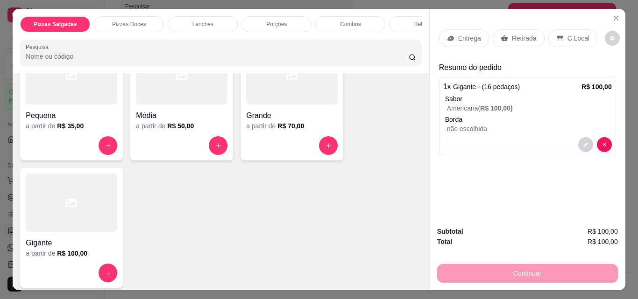
click at [467, 37] on p "Entrega" at bounding box center [469, 38] width 23 height 9
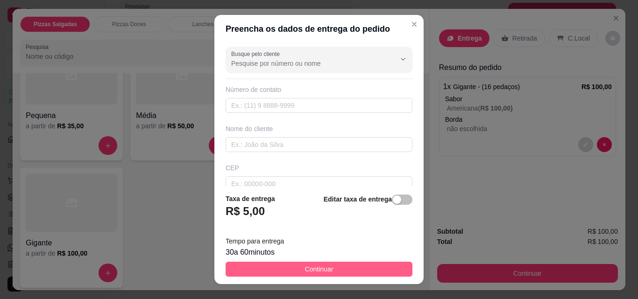
click at [282, 269] on button "Continuar" at bounding box center [319, 269] width 187 height 15
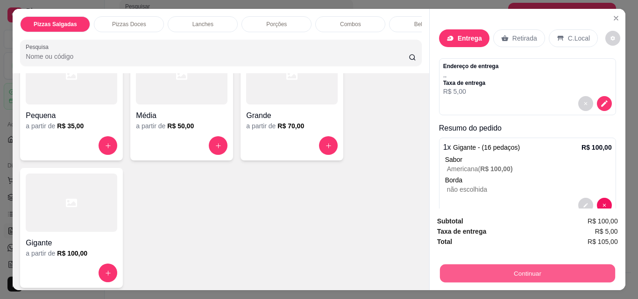
click at [505, 269] on button "Continuar" at bounding box center [526, 273] width 175 height 18
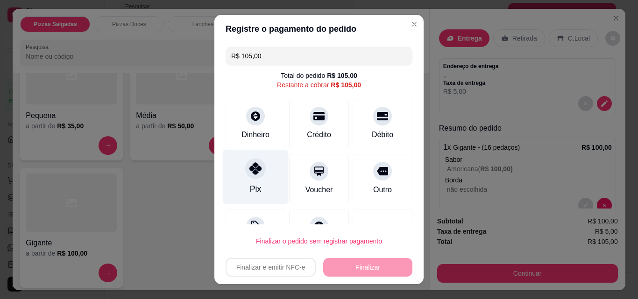
click at [245, 181] on div "Pix" at bounding box center [256, 177] width 66 height 55
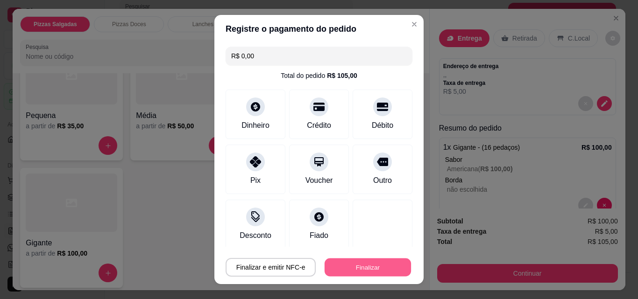
click at [330, 263] on button "Finalizar" at bounding box center [368, 268] width 86 height 18
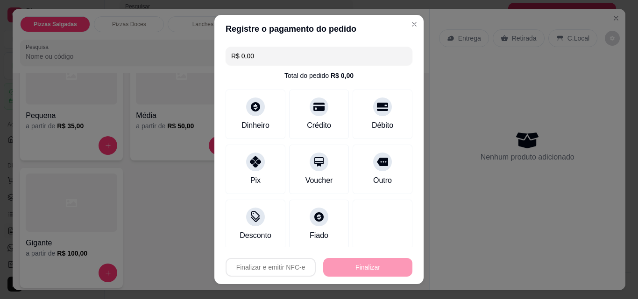
type input "-R$ 105,00"
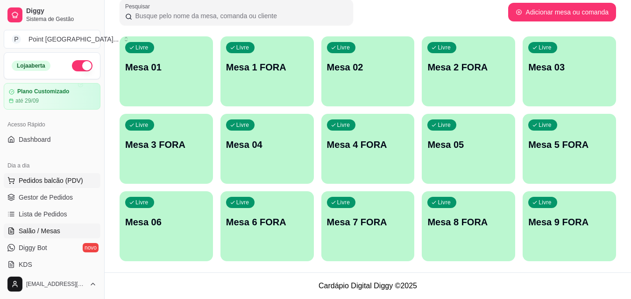
click at [57, 179] on span "Pedidos balcão (PDV)" at bounding box center [51, 180] width 64 height 9
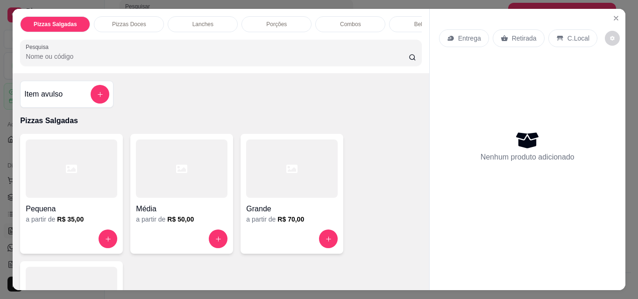
click at [281, 190] on div at bounding box center [292, 169] width 92 height 58
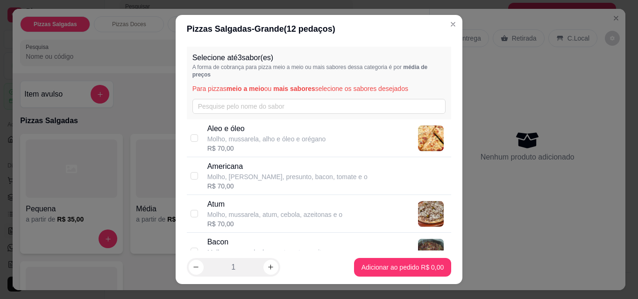
click at [249, 217] on p "Molho, mussarela, atum, cebola, azeitonas e o" at bounding box center [274, 214] width 135 height 9
checkbox input "true"
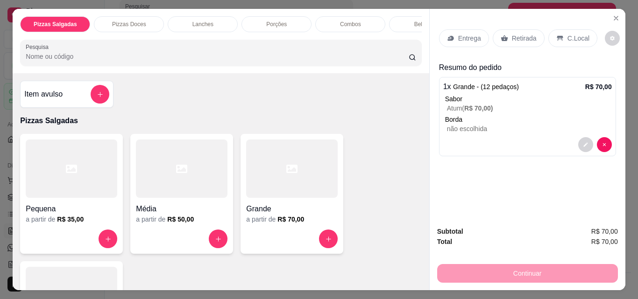
click at [334, 21] on div "Combos" at bounding box center [350, 24] width 70 height 16
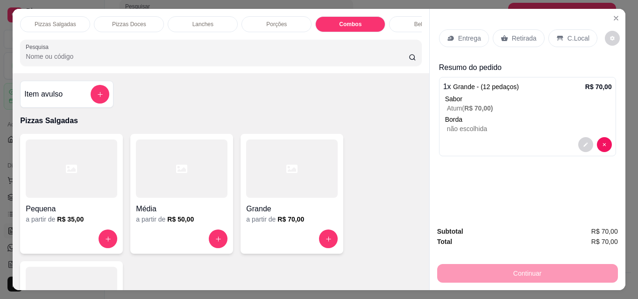
scroll to position [24, 0]
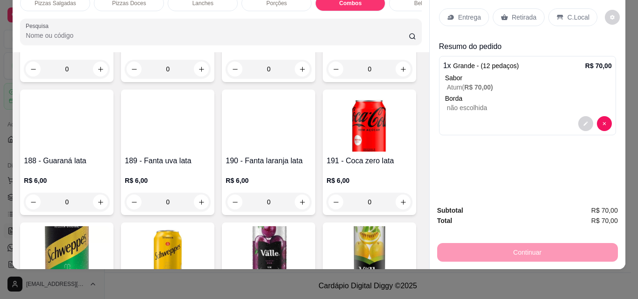
click at [407, 0] on div "Bebidas" at bounding box center [424, 3] width 70 height 16
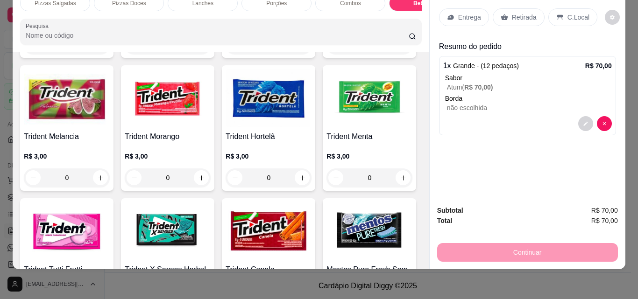
scroll to position [4339, 0]
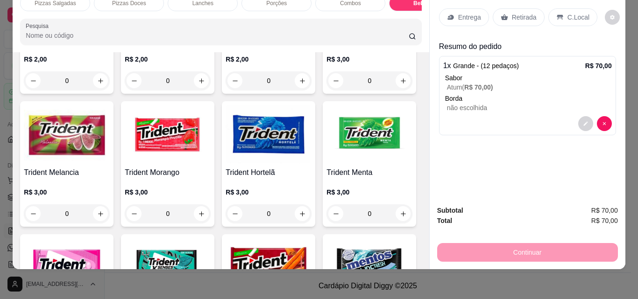
type input "1"
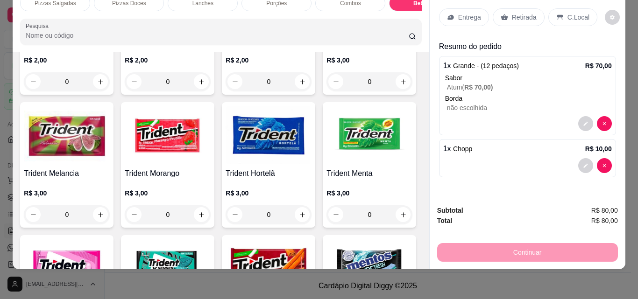
click at [513, 13] on p "Retirada" at bounding box center [524, 17] width 25 height 9
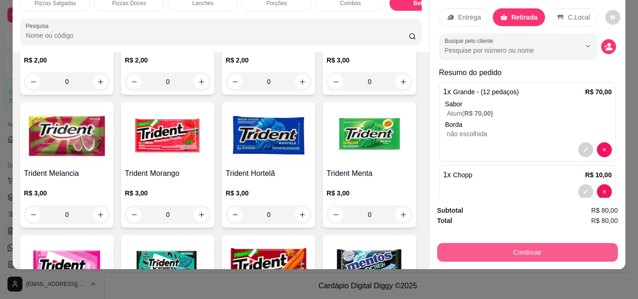
click at [477, 243] on button "Continuar" at bounding box center [527, 252] width 181 height 19
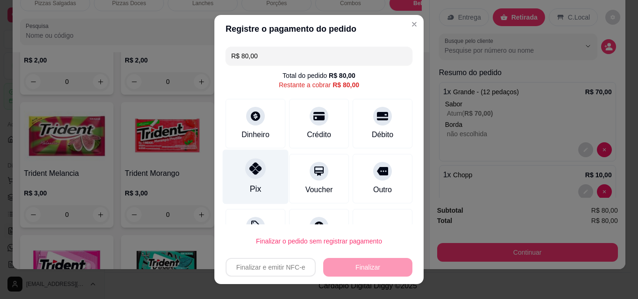
click at [252, 169] on icon at bounding box center [255, 168] width 12 height 12
type input "R$ 0,00"
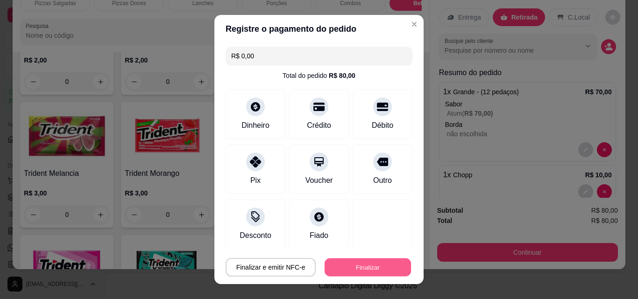
click at [332, 265] on button "Finalizar" at bounding box center [368, 268] width 86 height 18
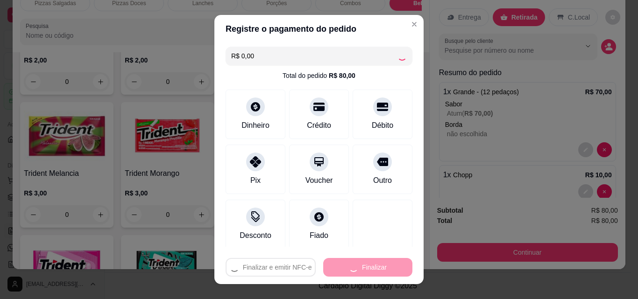
type input "0"
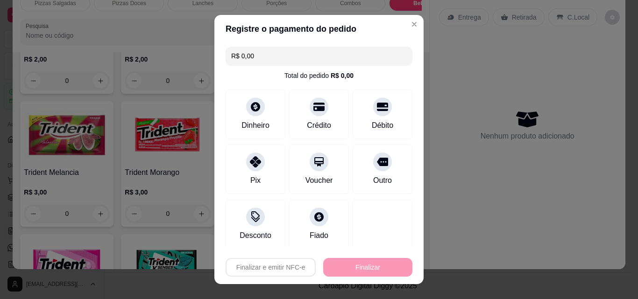
type input "-R$ 80,00"
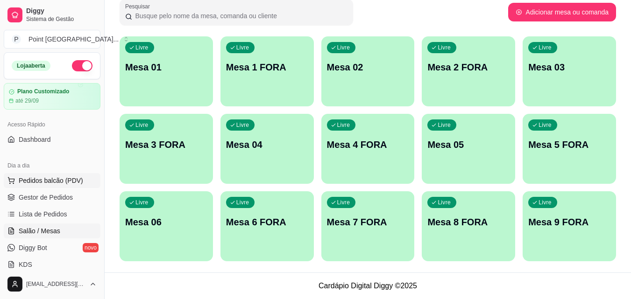
click at [64, 182] on span "Pedidos balcão (PDV)" at bounding box center [51, 180] width 64 height 9
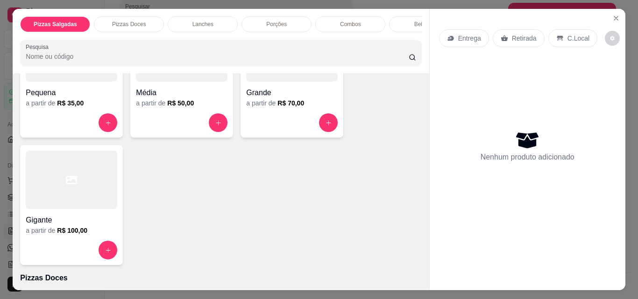
scroll to position [140, 0]
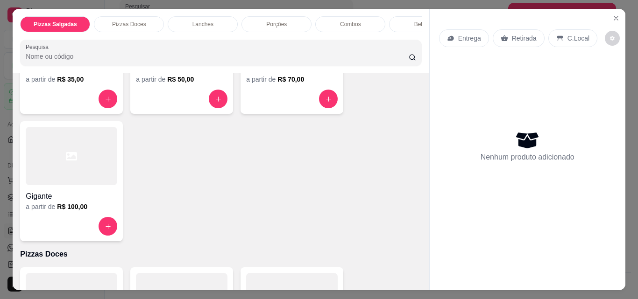
click at [93, 167] on div at bounding box center [72, 156] width 92 height 58
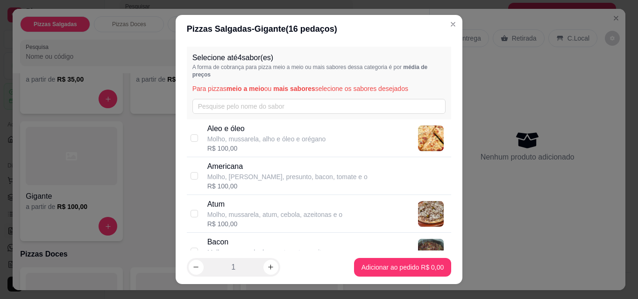
click at [215, 178] on p "Molho, [PERSON_NAME], presunto, bacon, tomate e o" at bounding box center [287, 176] width 160 height 9
checkbox input "true"
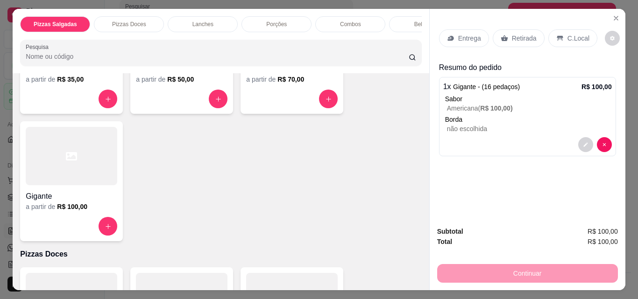
click at [188, 97] on div at bounding box center [182, 99] width 92 height 19
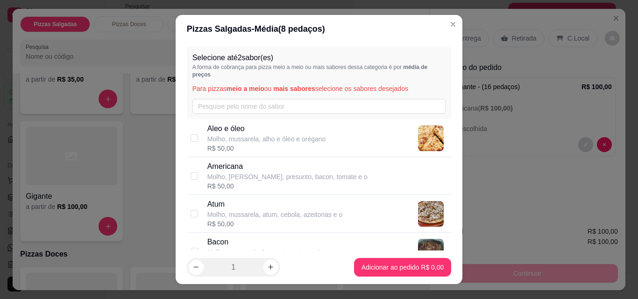
drag, startPoint x: 234, startPoint y: 221, endPoint x: 239, endPoint y: 224, distance: 5.4
click at [235, 221] on div "R$ 50,00" at bounding box center [274, 223] width 135 height 9
checkbox input "true"
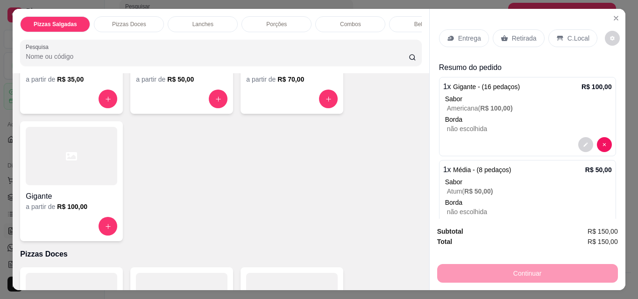
click at [405, 21] on div "Bebidas" at bounding box center [424, 24] width 70 height 16
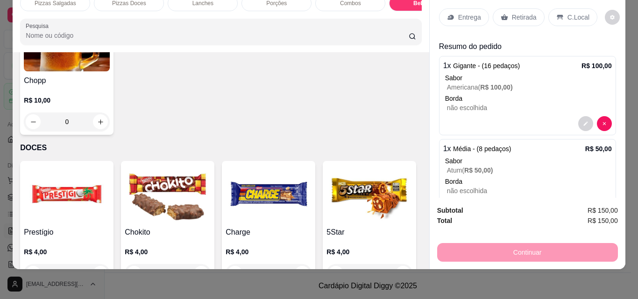
scroll to position [3591, 0]
type input "1"
click at [459, 13] on p "Entrega" at bounding box center [469, 17] width 23 height 9
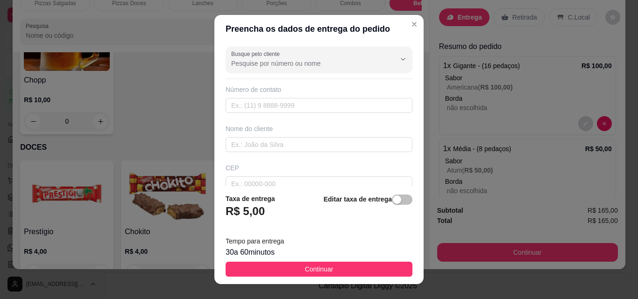
click at [305, 269] on span "Continuar" at bounding box center [319, 269] width 28 height 10
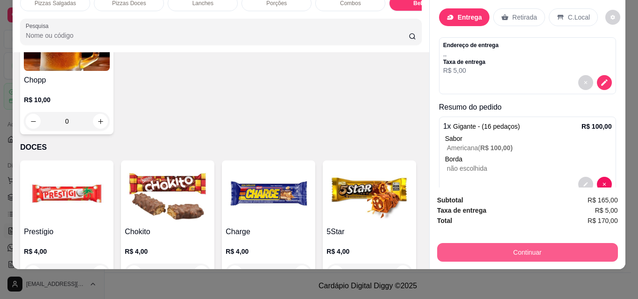
click at [491, 243] on button "Continuar" at bounding box center [527, 252] width 181 height 19
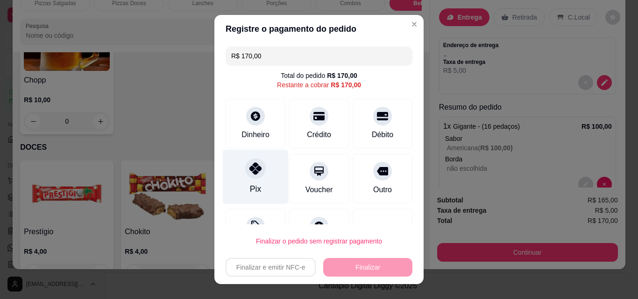
click at [249, 173] on icon at bounding box center [255, 168] width 12 height 12
type input "R$ 0,00"
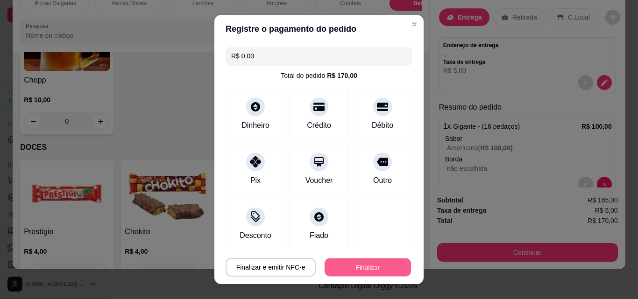
click at [341, 269] on button "Finalizar" at bounding box center [368, 268] width 86 height 18
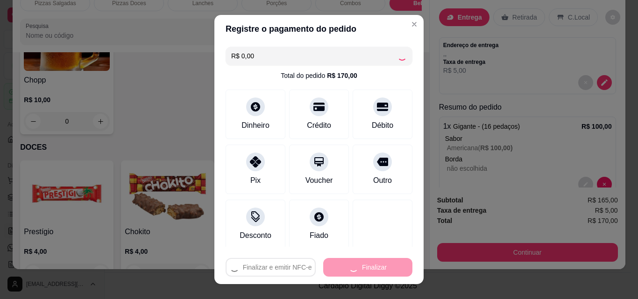
type input "0"
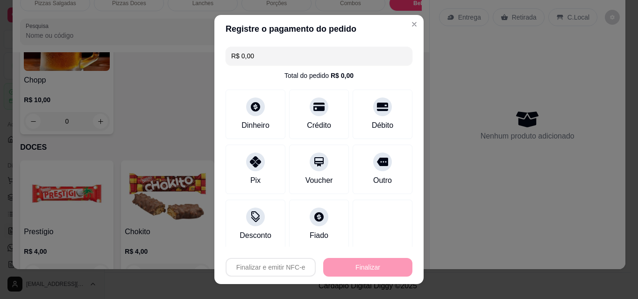
type input "-R$ 170,00"
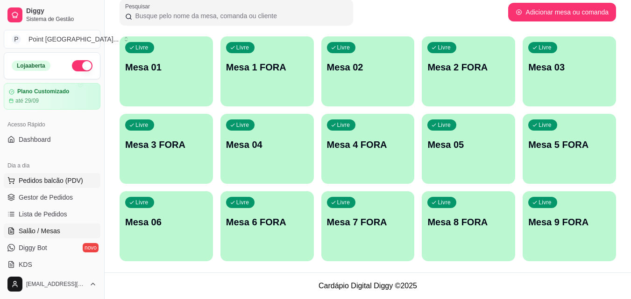
click at [67, 179] on span "Pedidos balcão (PDV)" at bounding box center [51, 180] width 64 height 9
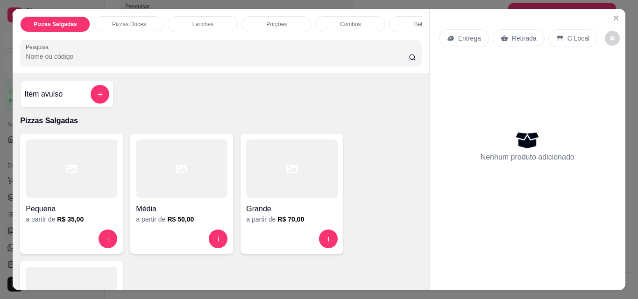
click at [287, 192] on div at bounding box center [292, 169] width 92 height 58
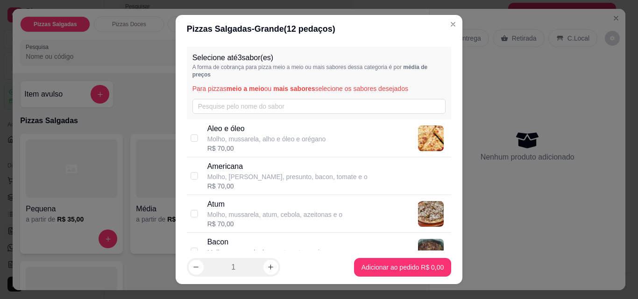
click at [336, 235] on div "Bacon Molho, mussarela, bacon, tomate, azeitonas e R$ 70,00" at bounding box center [319, 252] width 265 height 38
checkbox input "true"
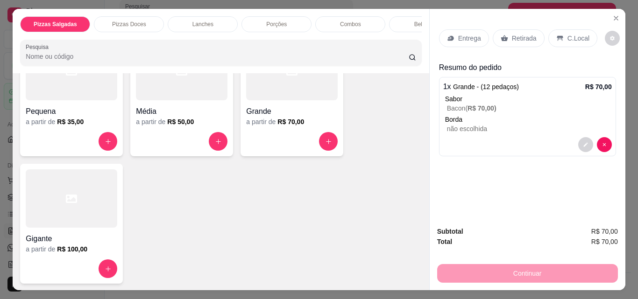
scroll to position [140, 0]
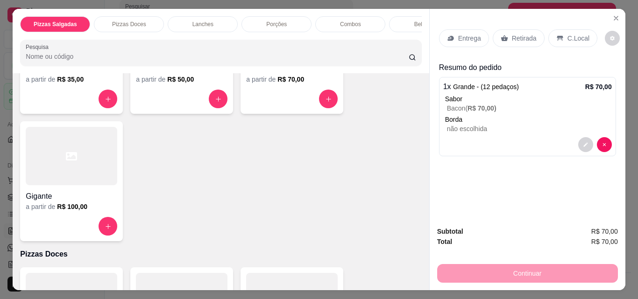
click at [81, 196] on h4 "Gigante" at bounding box center [72, 196] width 92 height 11
click at [68, 181] on div at bounding box center [72, 156] width 92 height 58
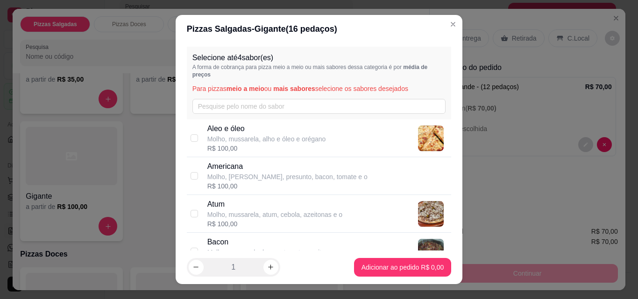
drag, startPoint x: 194, startPoint y: 208, endPoint x: 223, endPoint y: 218, distance: 31.0
click at [194, 208] on div "Atum Molho, mussarela, atum, cebola, azeitonas e o R$ 100,00" at bounding box center [319, 214] width 265 height 38
checkbox input "true"
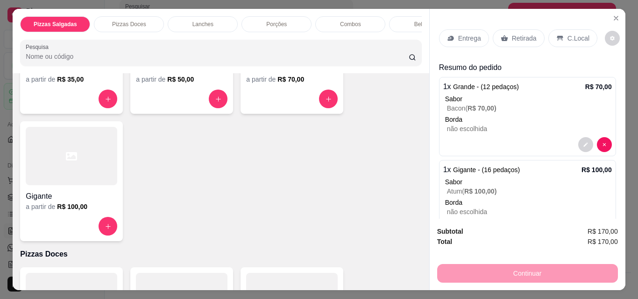
click at [201, 16] on div "Lanches" at bounding box center [203, 24] width 70 height 16
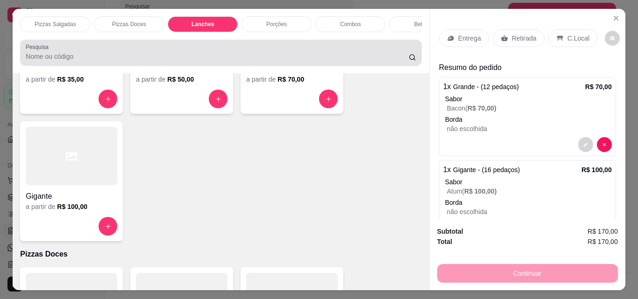
scroll to position [24, 0]
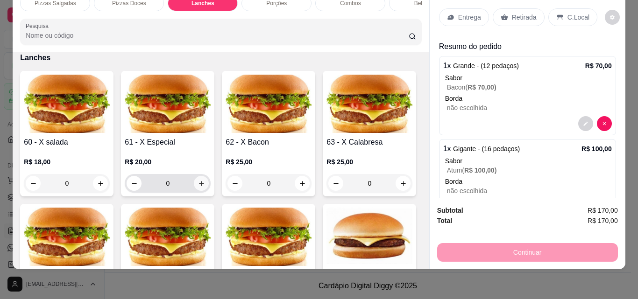
click at [199, 185] on icon "increase-product-quantity" at bounding box center [201, 183] width 7 height 7
type input "1"
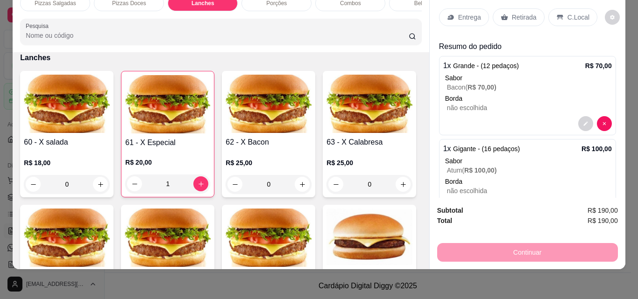
click at [480, 10] on div "Entrega" at bounding box center [464, 17] width 50 height 18
drag, startPoint x: 525, startPoint y: 11, endPoint x: 509, endPoint y: 85, distance: 75.6
click at [526, 13] on p "Retirada" at bounding box center [524, 17] width 25 height 9
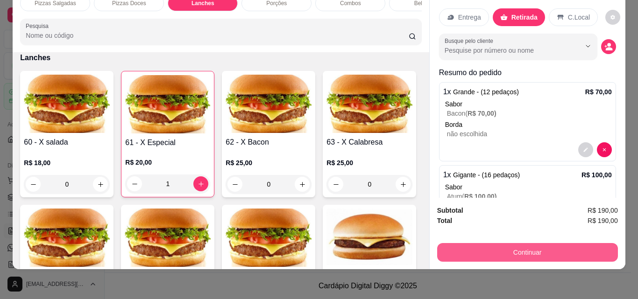
click at [487, 243] on button "Continuar" at bounding box center [527, 252] width 181 height 19
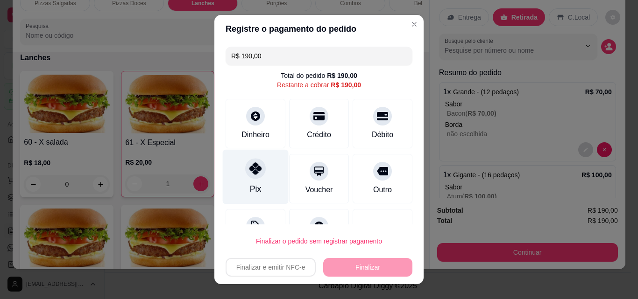
click at [252, 171] on icon at bounding box center [255, 168] width 12 height 12
type input "R$ 0,00"
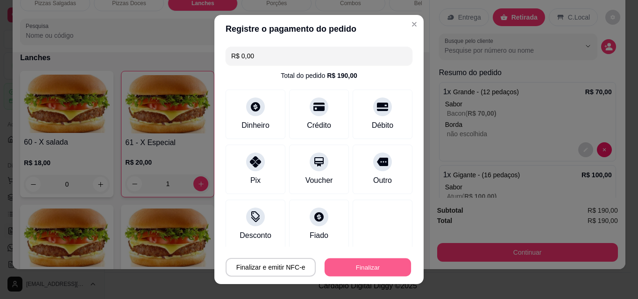
click at [332, 267] on button "Finalizar" at bounding box center [368, 268] width 86 height 18
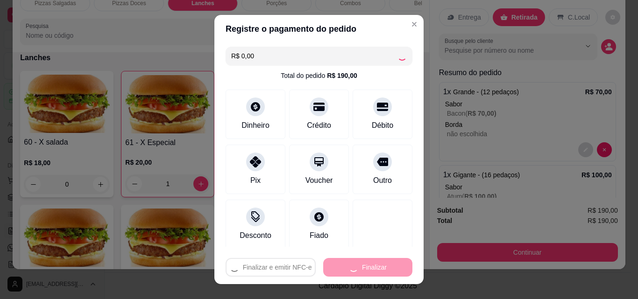
type input "0"
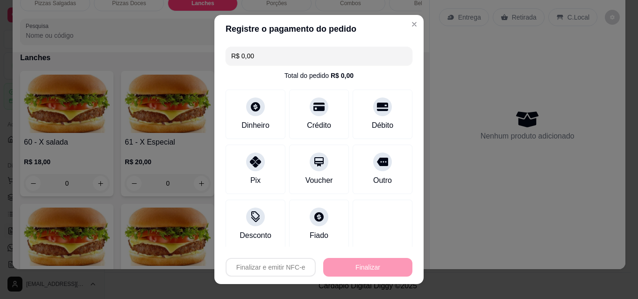
type input "-R$ 190,00"
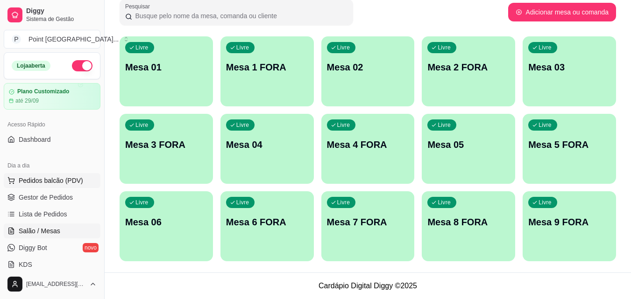
click at [33, 181] on span "Pedidos balcão (PDV)" at bounding box center [51, 180] width 64 height 9
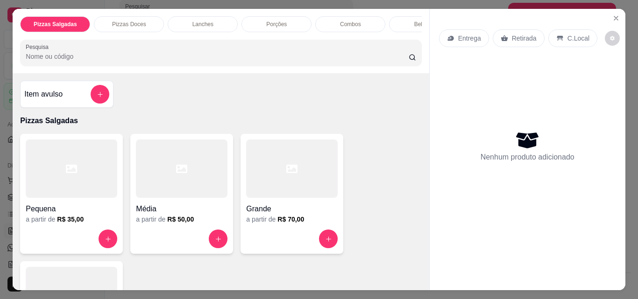
click at [274, 24] on p "Porções" at bounding box center [276, 24] width 21 height 7
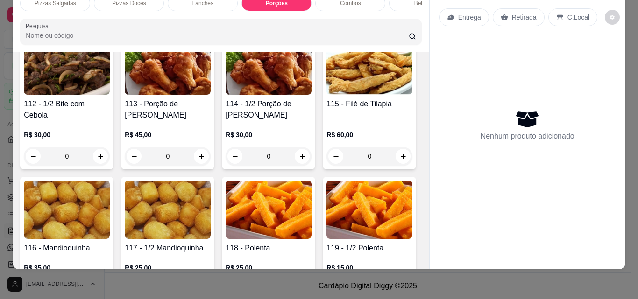
scroll to position [1420, 0]
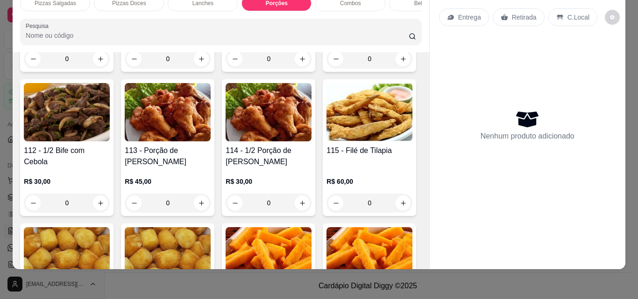
type input "1"
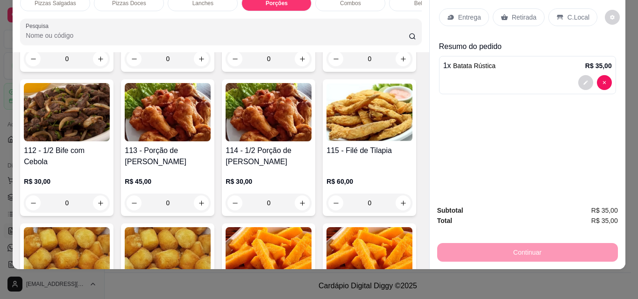
click at [471, 13] on p "Entrega" at bounding box center [469, 17] width 23 height 9
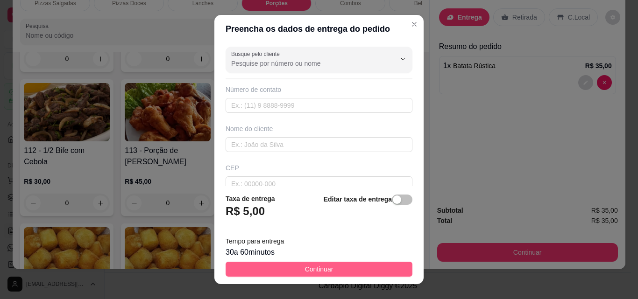
click at [305, 267] on span "Continuar" at bounding box center [319, 269] width 28 height 10
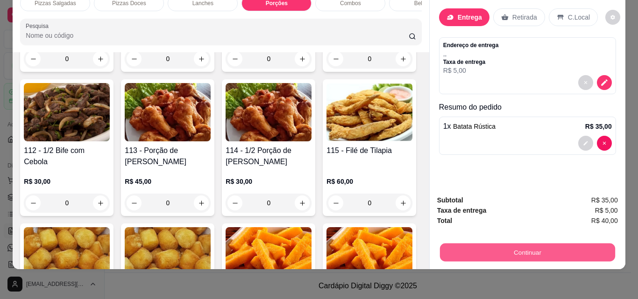
click at [471, 247] on button "Continuar" at bounding box center [526, 252] width 175 height 18
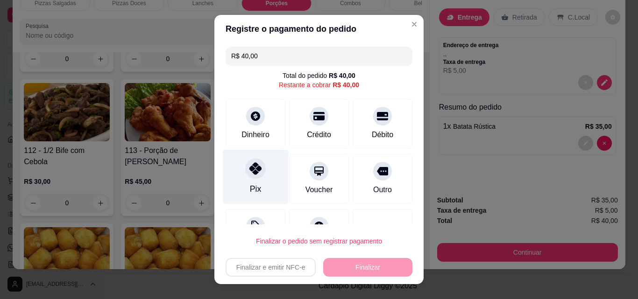
click at [251, 173] on icon at bounding box center [255, 168] width 12 height 12
type input "R$ 0,00"
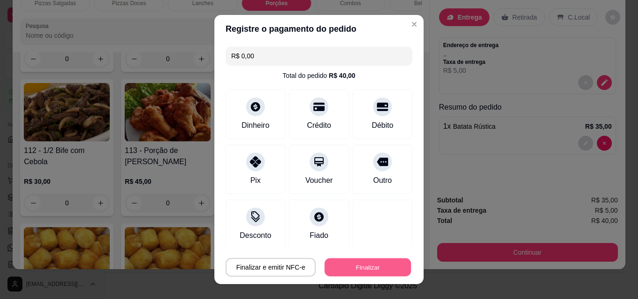
click at [332, 267] on button "Finalizar" at bounding box center [368, 268] width 86 height 18
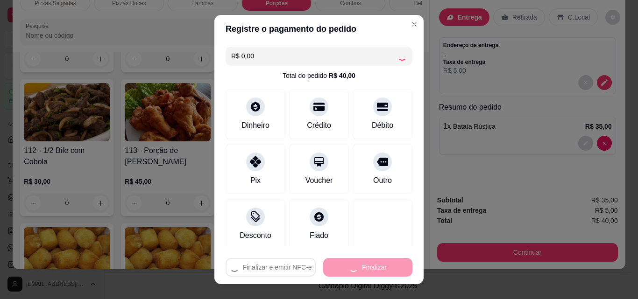
type input "0"
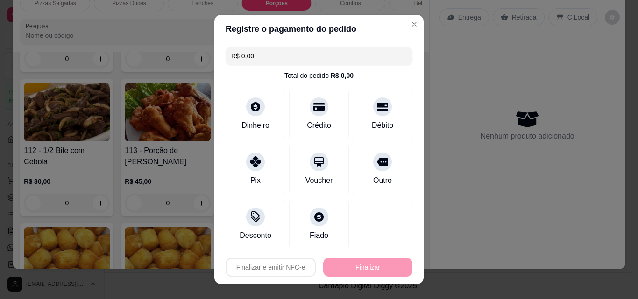
type input "-R$ 40,00"
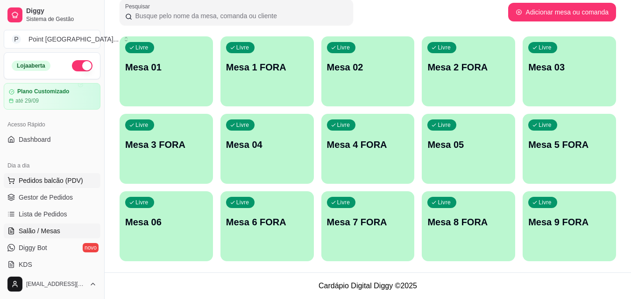
click at [63, 182] on span "Pedidos balcão (PDV)" at bounding box center [51, 180] width 64 height 9
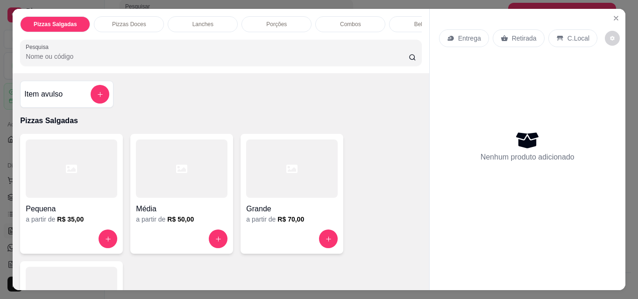
click at [266, 219] on div "a partir de R$ 70,00" at bounding box center [292, 219] width 92 height 9
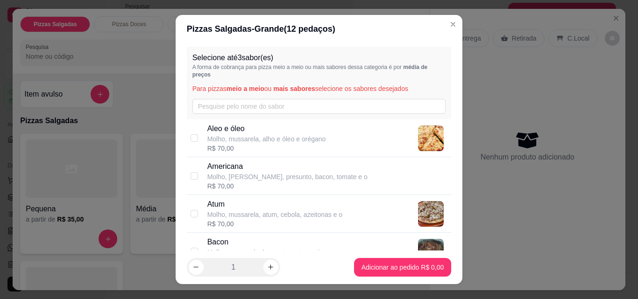
click at [225, 175] on p "Molho, [PERSON_NAME], presunto, bacon, tomate e o" at bounding box center [287, 176] width 160 height 9
checkbox input "true"
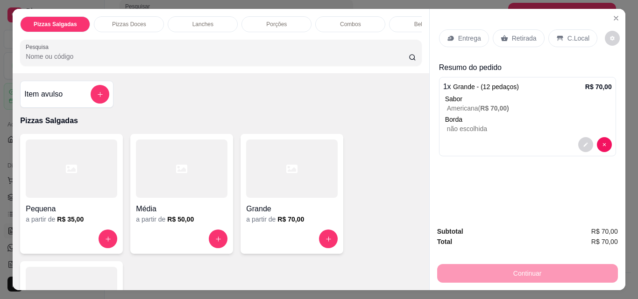
click at [448, 37] on div "Entrega" at bounding box center [464, 38] width 50 height 18
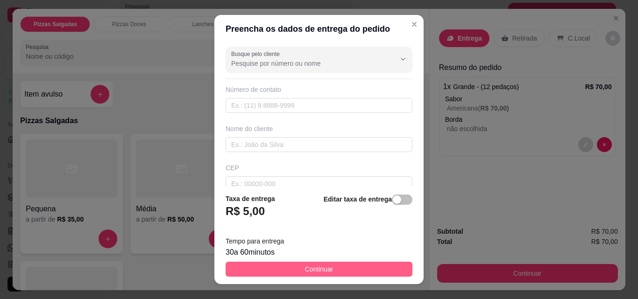
click at [375, 266] on button "Continuar" at bounding box center [319, 269] width 187 height 15
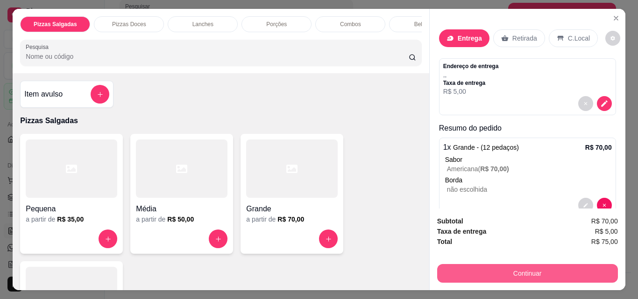
click at [511, 272] on button "Continuar" at bounding box center [527, 273] width 181 height 19
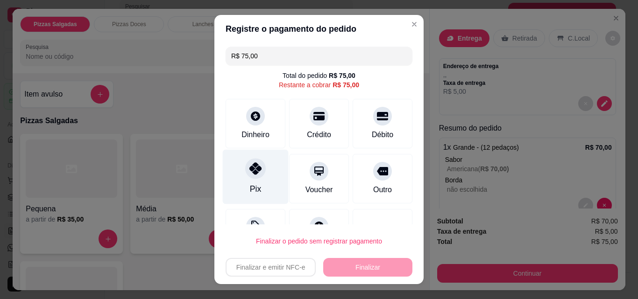
click at [247, 178] on div at bounding box center [255, 168] width 21 height 21
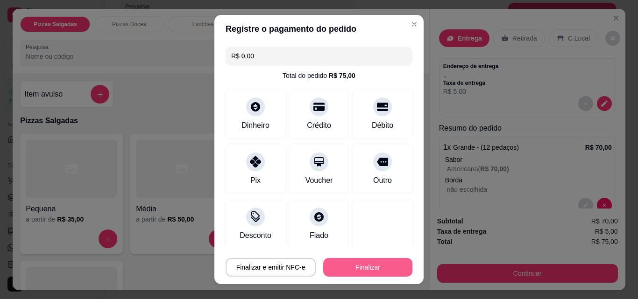
click at [340, 266] on button "Finalizar" at bounding box center [367, 267] width 89 height 19
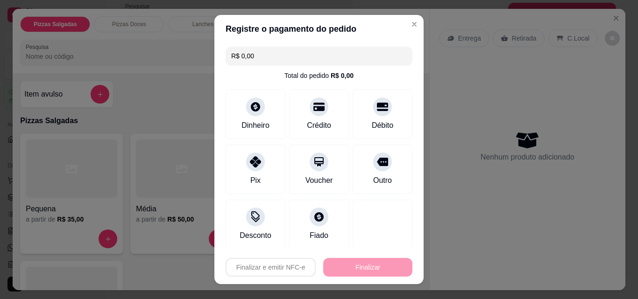
type input "-R$ 75,00"
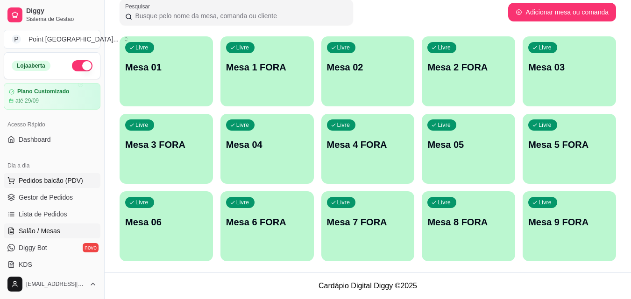
click at [77, 179] on span "Pedidos balcão (PDV)" at bounding box center [51, 180] width 64 height 9
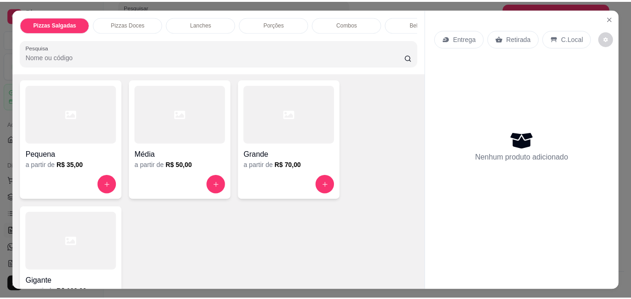
scroll to position [140, 0]
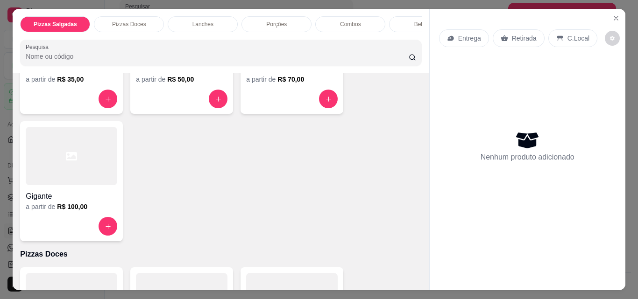
click at [82, 220] on div "Gigante a partir de R$ 100,00" at bounding box center [71, 181] width 103 height 120
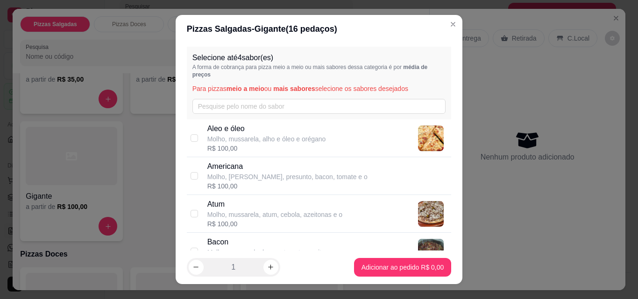
click at [299, 181] on p "Molho, [PERSON_NAME], presunto, bacon, tomate e o" at bounding box center [287, 176] width 160 height 9
checkbox input "true"
click at [288, 141] on p "Molho, mussarela, alho e óleo e orégano" at bounding box center [266, 138] width 119 height 9
checkbox input "true"
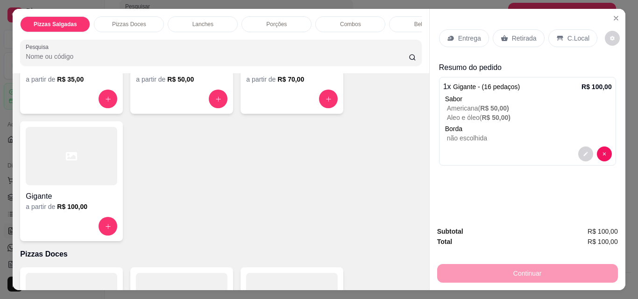
click at [275, 96] on div at bounding box center [292, 99] width 92 height 19
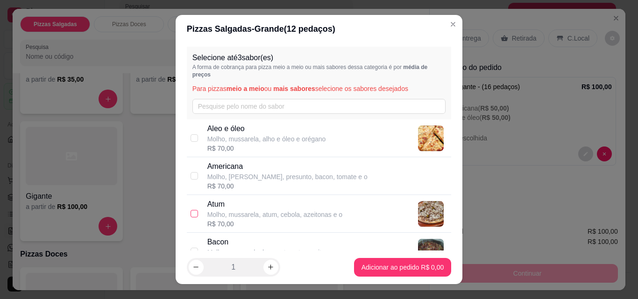
click at [190, 213] on input "checkbox" at bounding box center [193, 213] width 7 height 7
checkbox input "true"
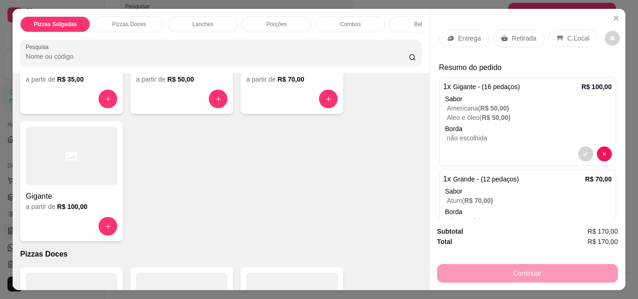
click at [468, 35] on p "Entrega" at bounding box center [469, 38] width 23 height 9
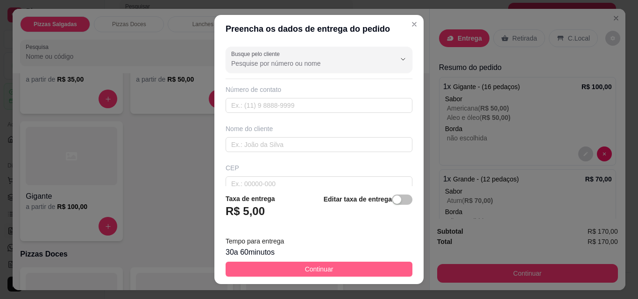
click at [285, 268] on button "Continuar" at bounding box center [319, 269] width 187 height 15
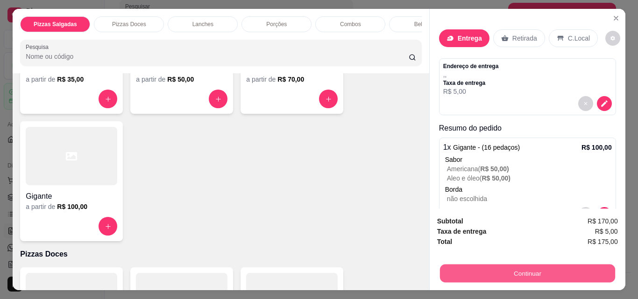
click at [470, 267] on button "Continuar" at bounding box center [526, 273] width 175 height 18
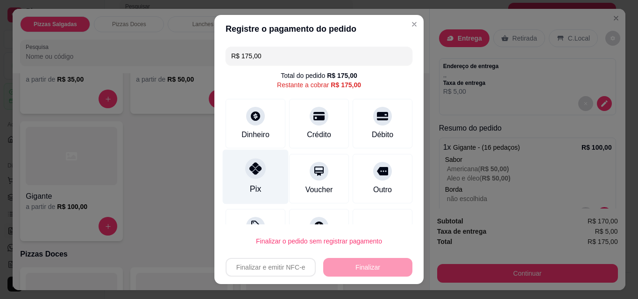
click at [254, 173] on icon at bounding box center [255, 168] width 12 height 12
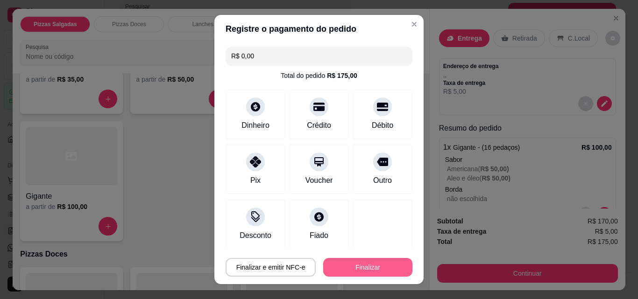
click at [345, 270] on button "Finalizar" at bounding box center [367, 267] width 89 height 19
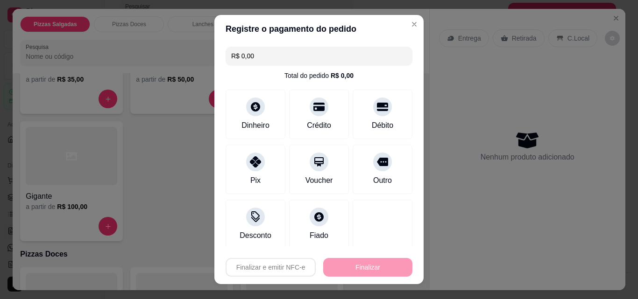
type input "-R$ 175,00"
